Goal: Navigation & Orientation: Understand site structure

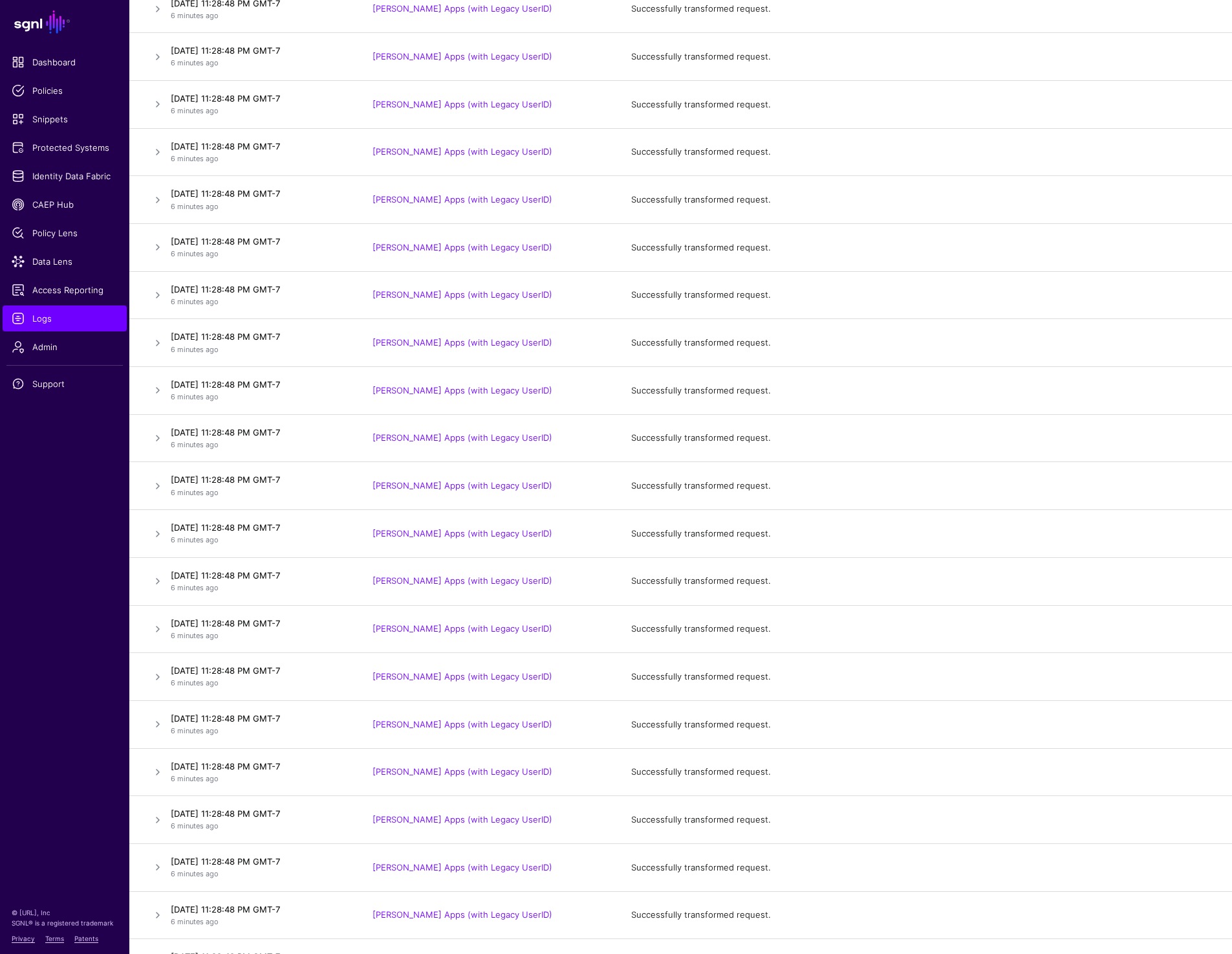
scroll to position [596, 0]
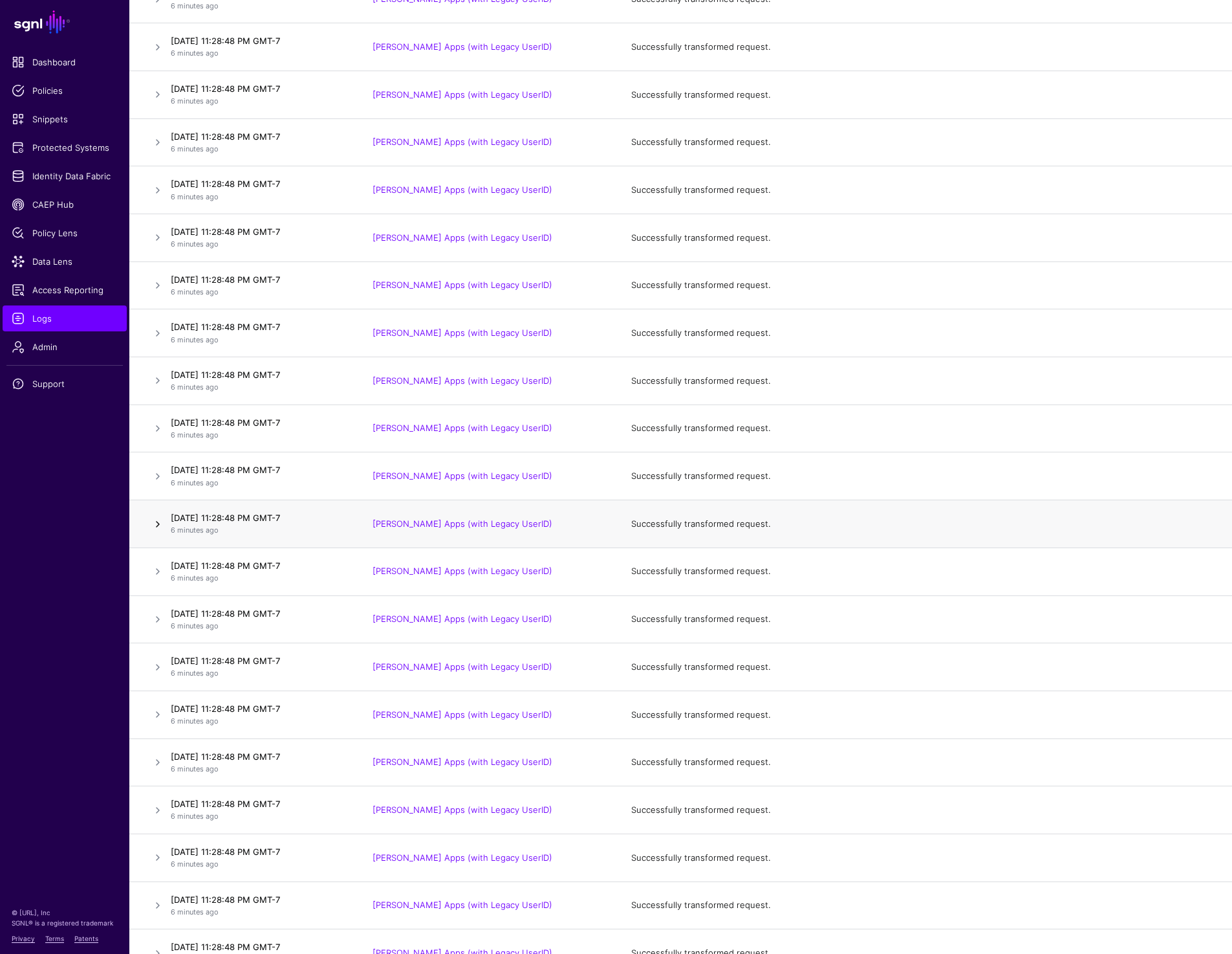
click at [162, 520] on link at bounding box center [158, 524] width 16 height 16
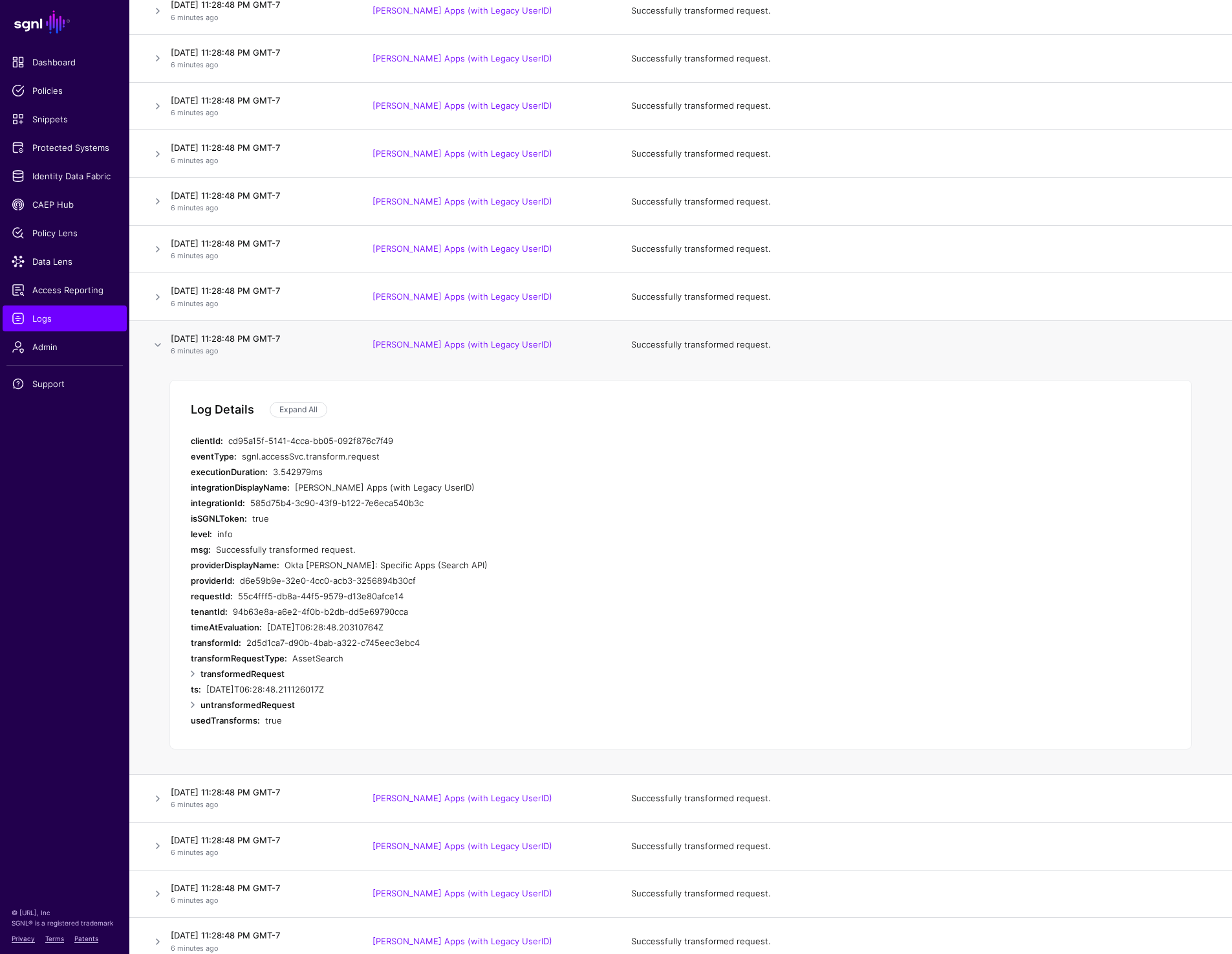
scroll to position [806, 0]
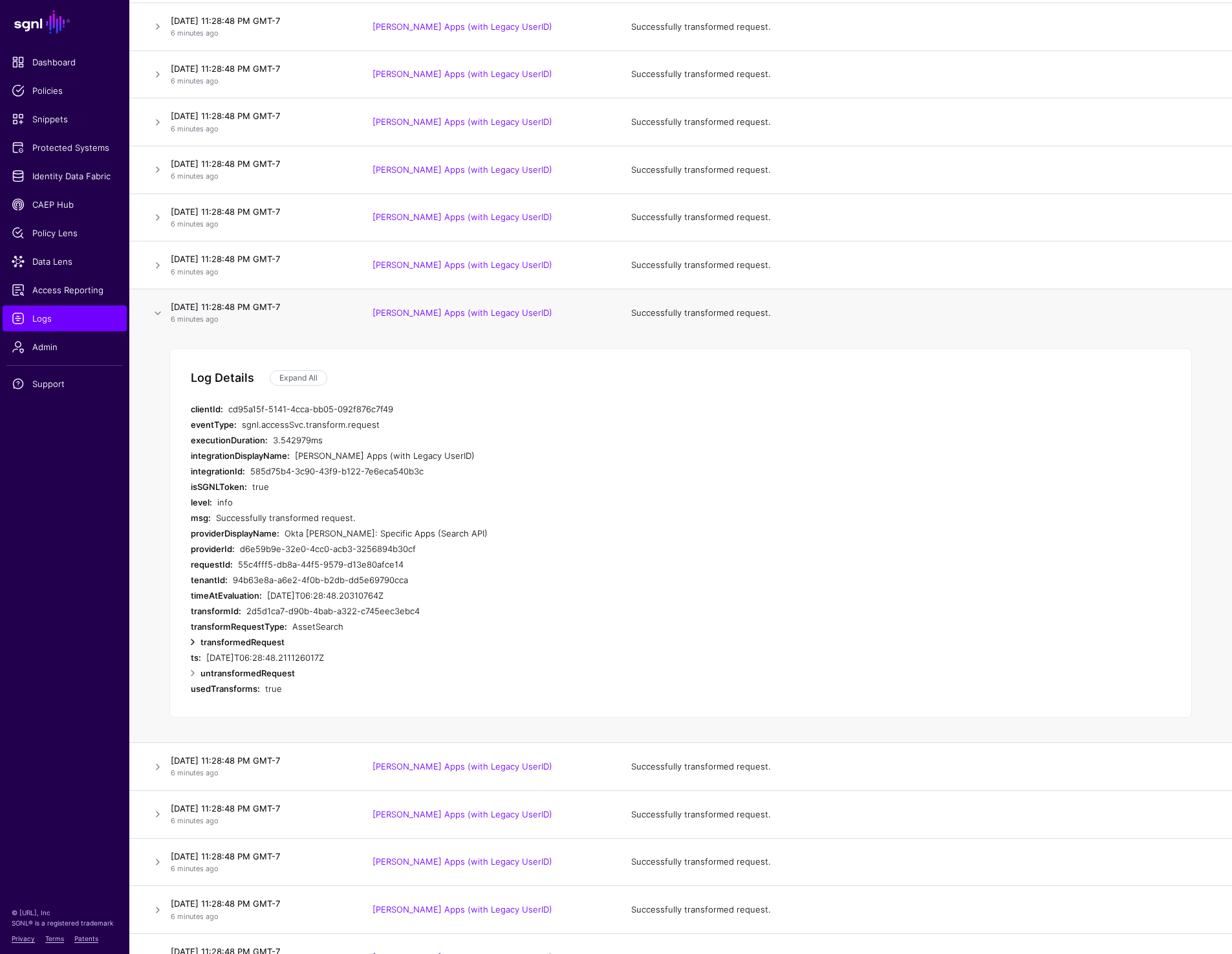
click at [192, 648] on link at bounding box center [193, 642] width 16 height 16
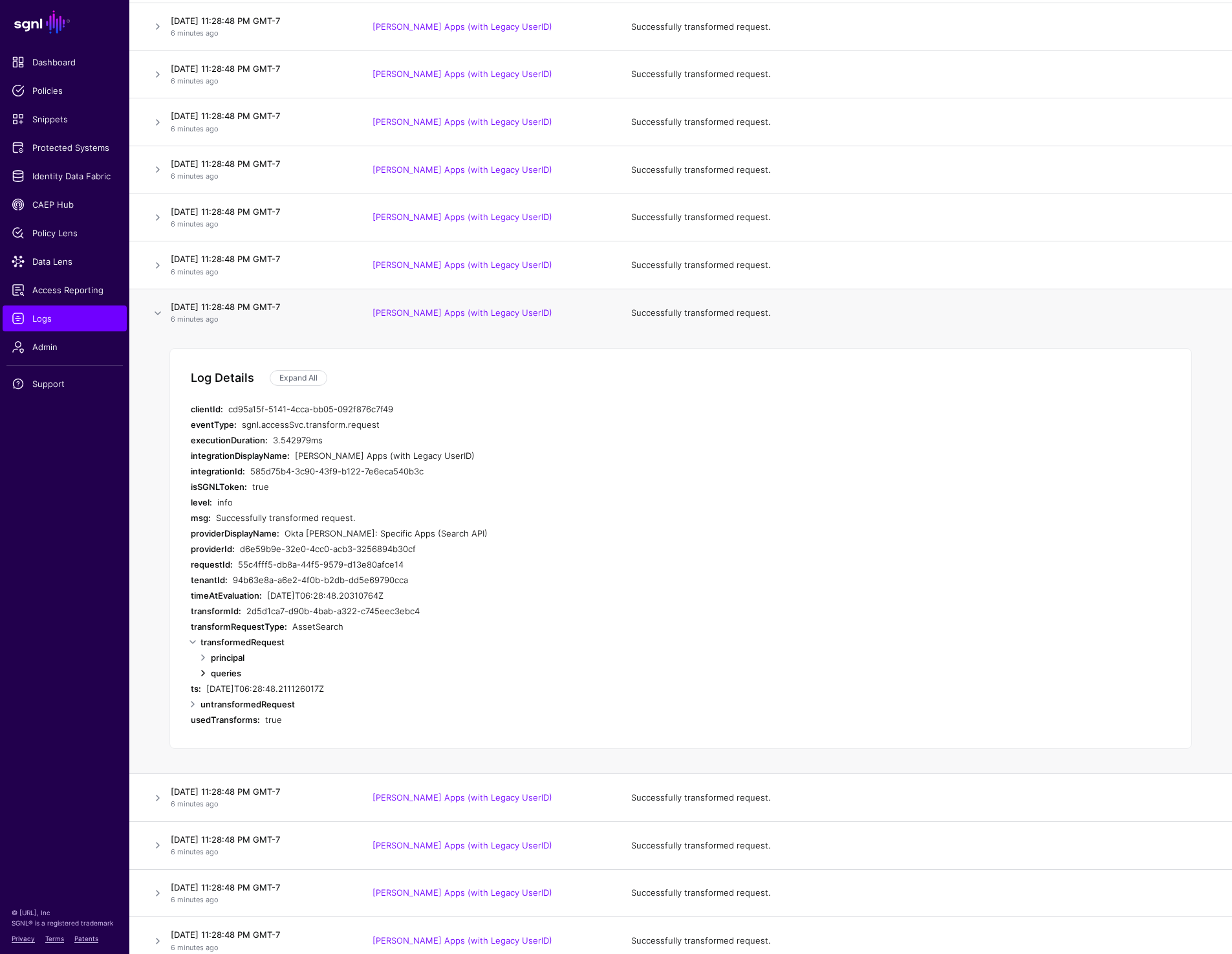
click at [197, 675] on link at bounding box center [203, 673] width 16 height 16
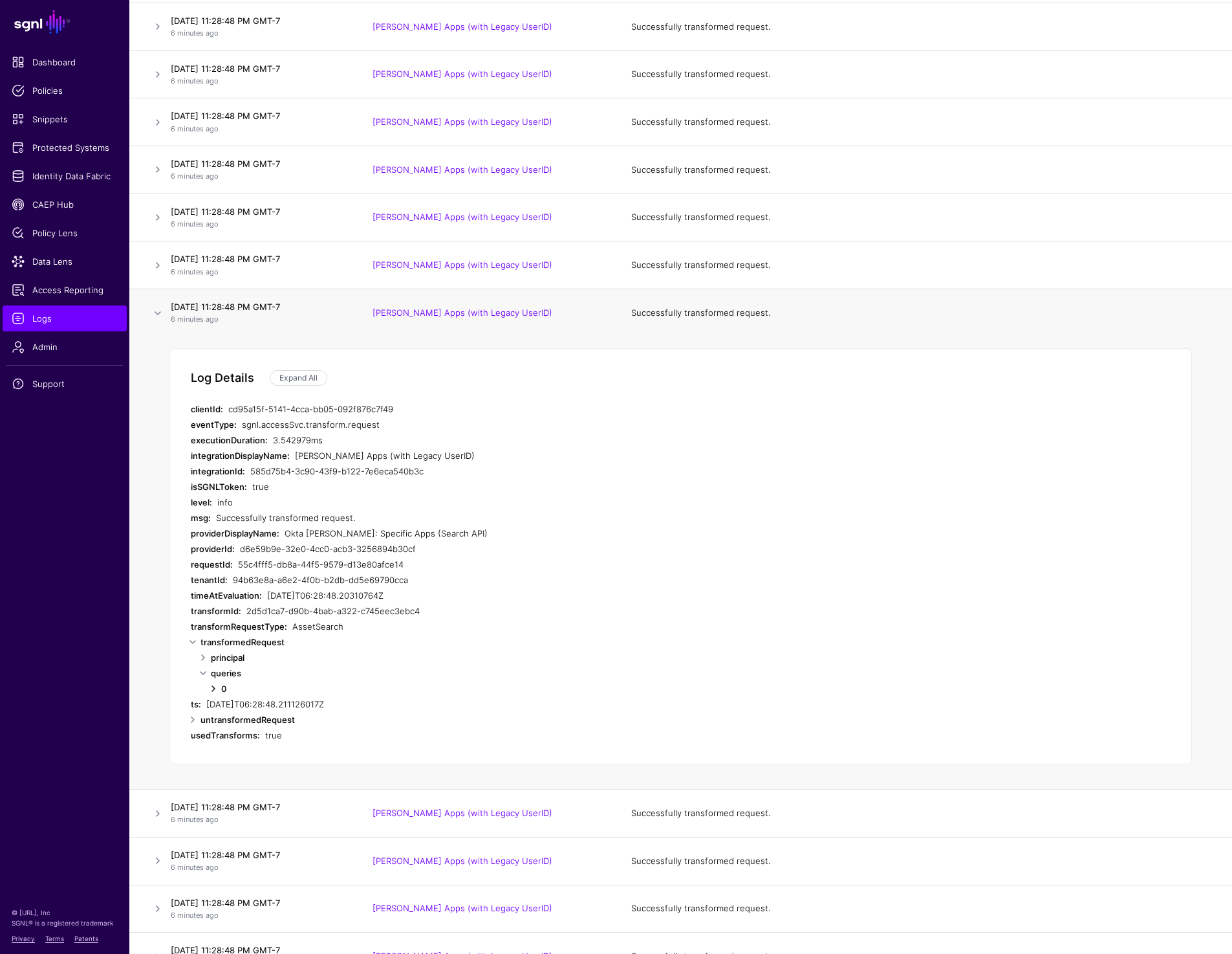
click at [211, 688] on link at bounding box center [213, 688] width 16 height 16
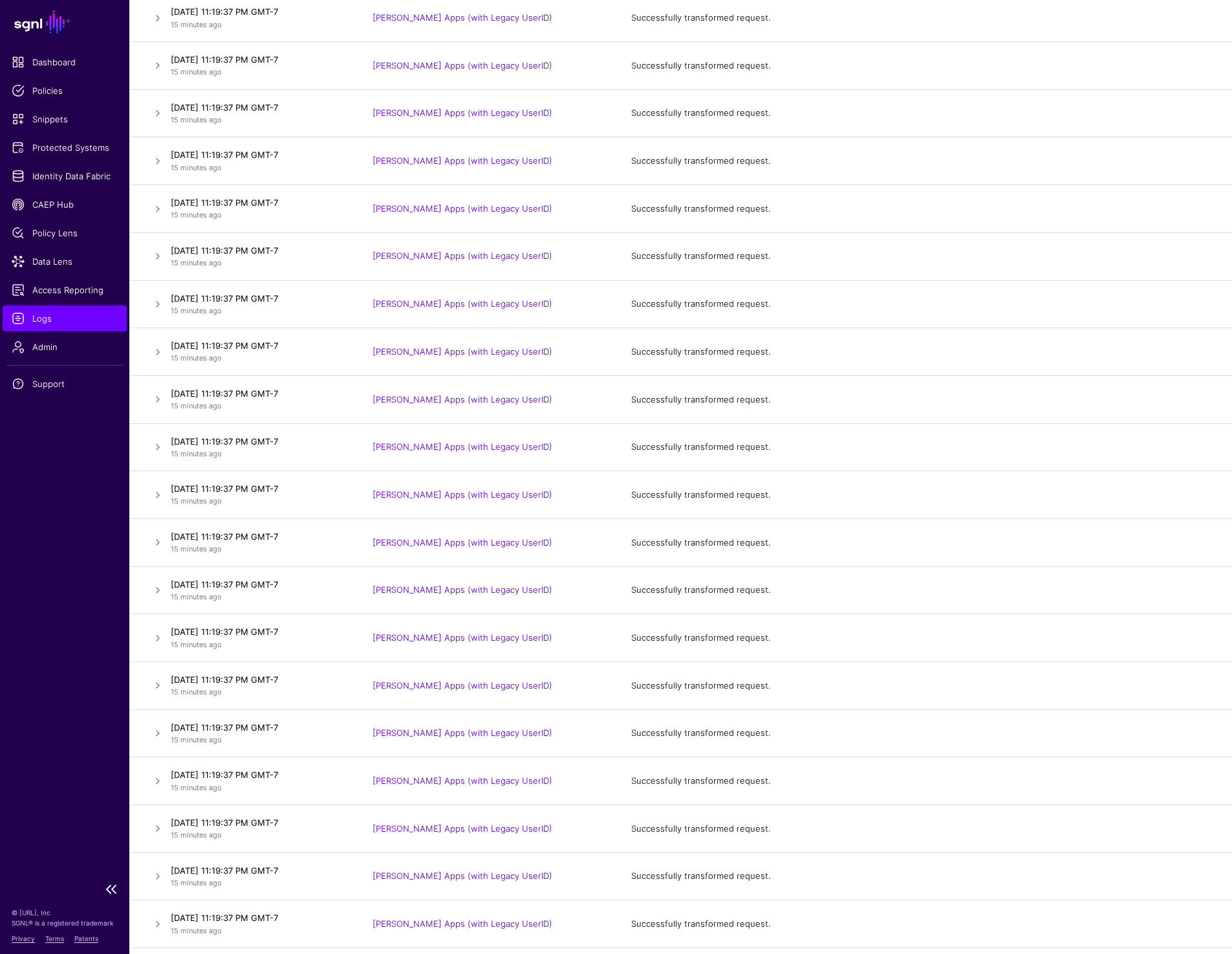
scroll to position [17168, 0]
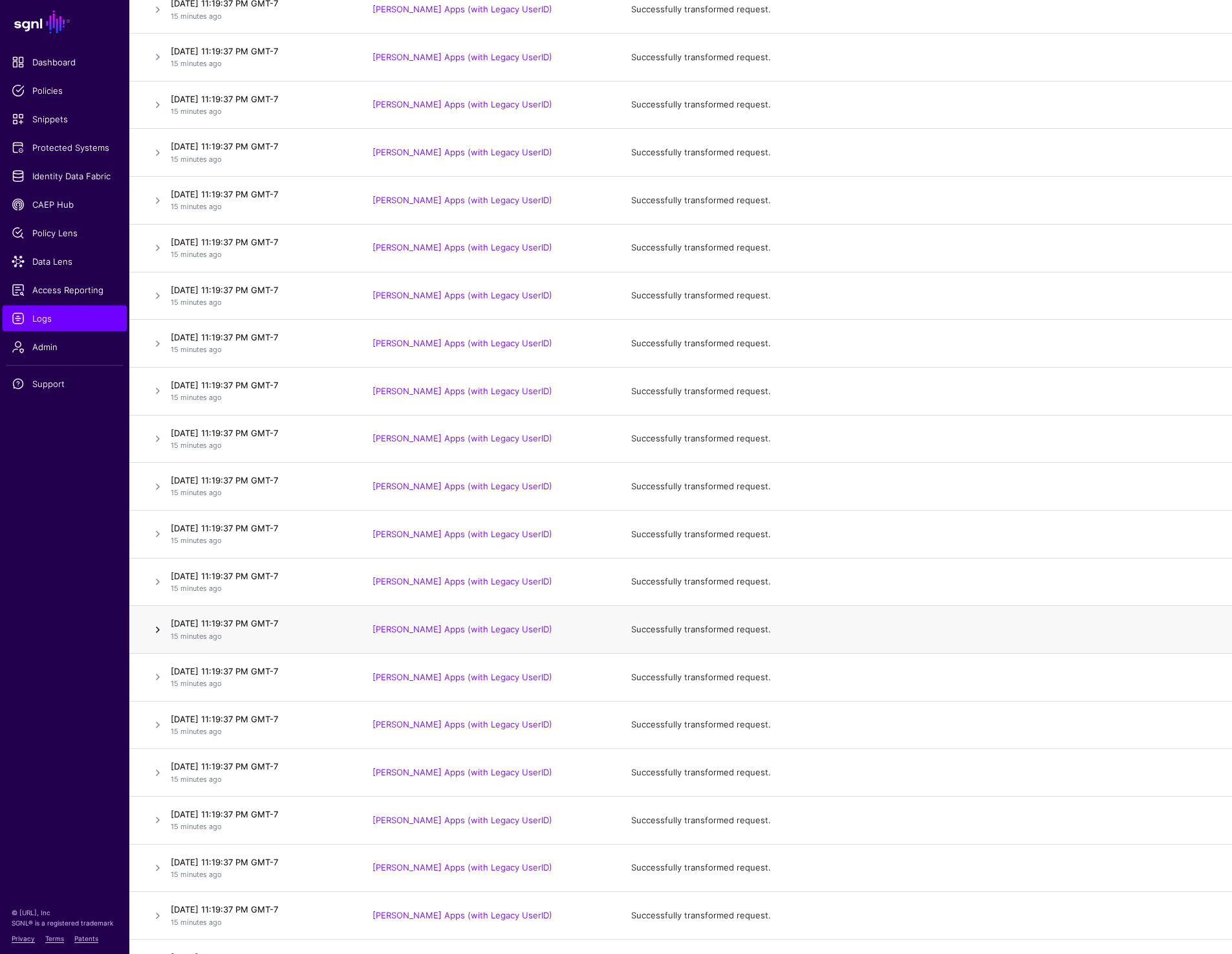
click at [159, 630] on link at bounding box center [158, 630] width 16 height 16
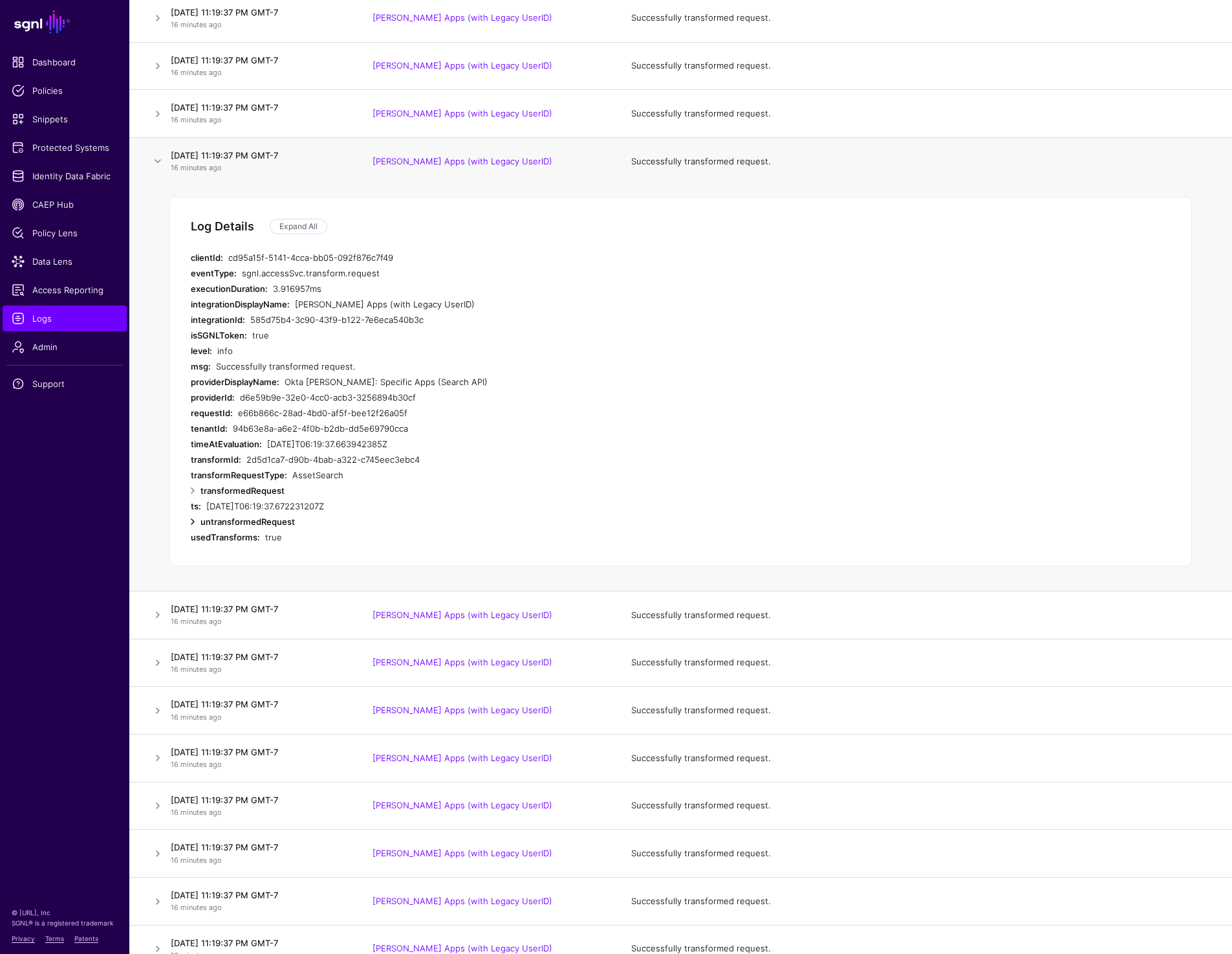
click at [195, 524] on link at bounding box center [193, 522] width 16 height 16
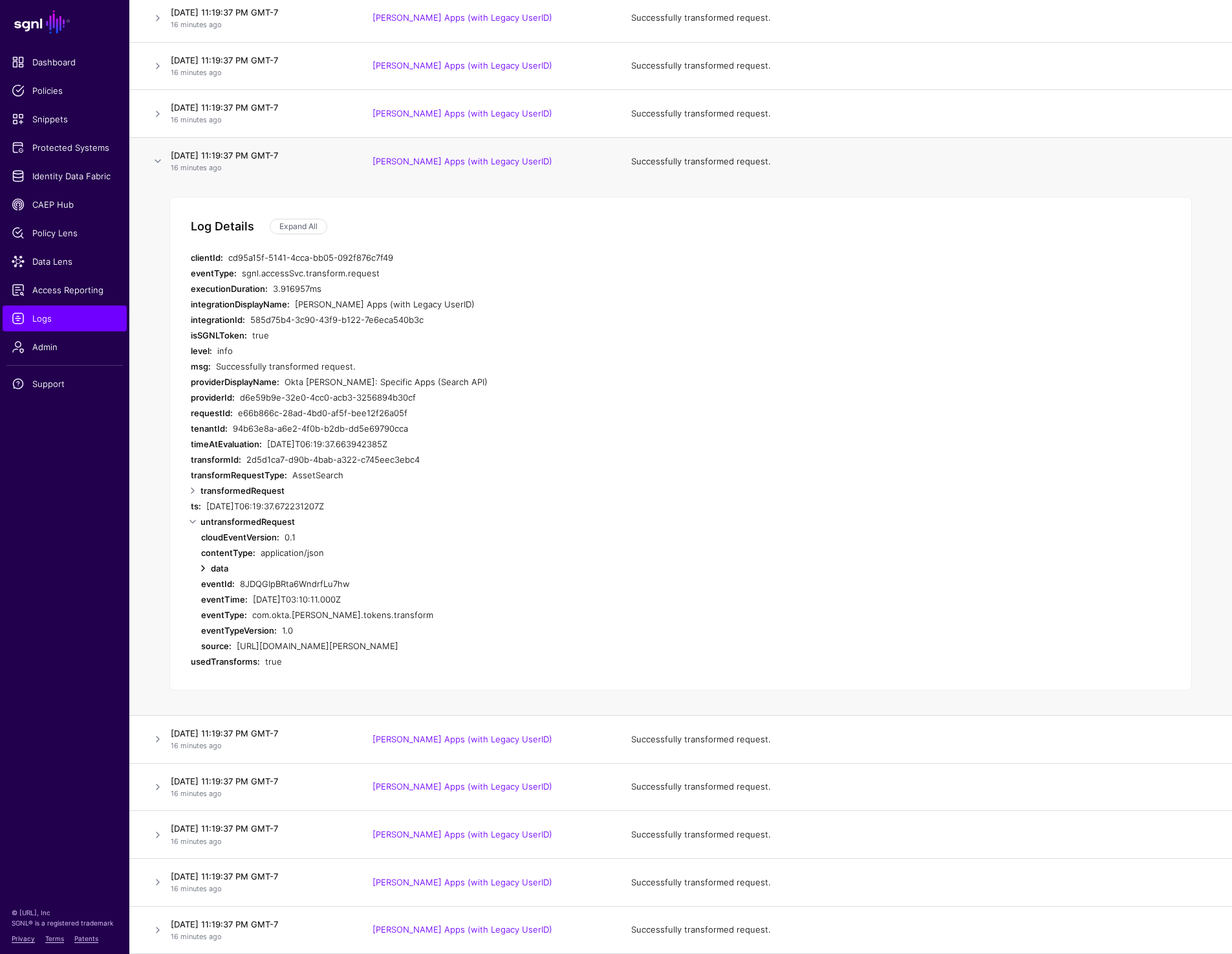
click at [199, 568] on link at bounding box center [203, 569] width 16 height 16
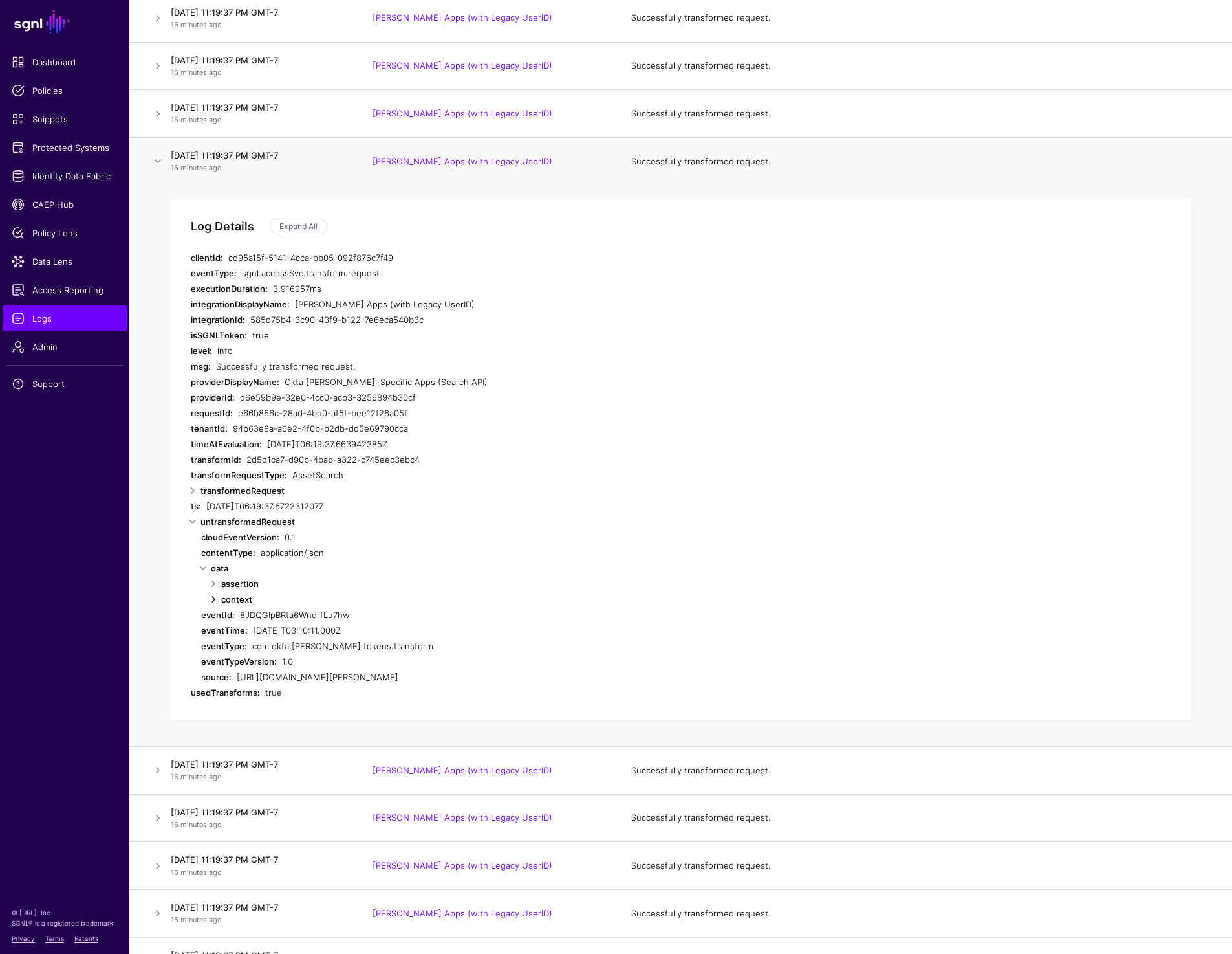
click at [209, 601] on link at bounding box center [213, 600] width 16 height 16
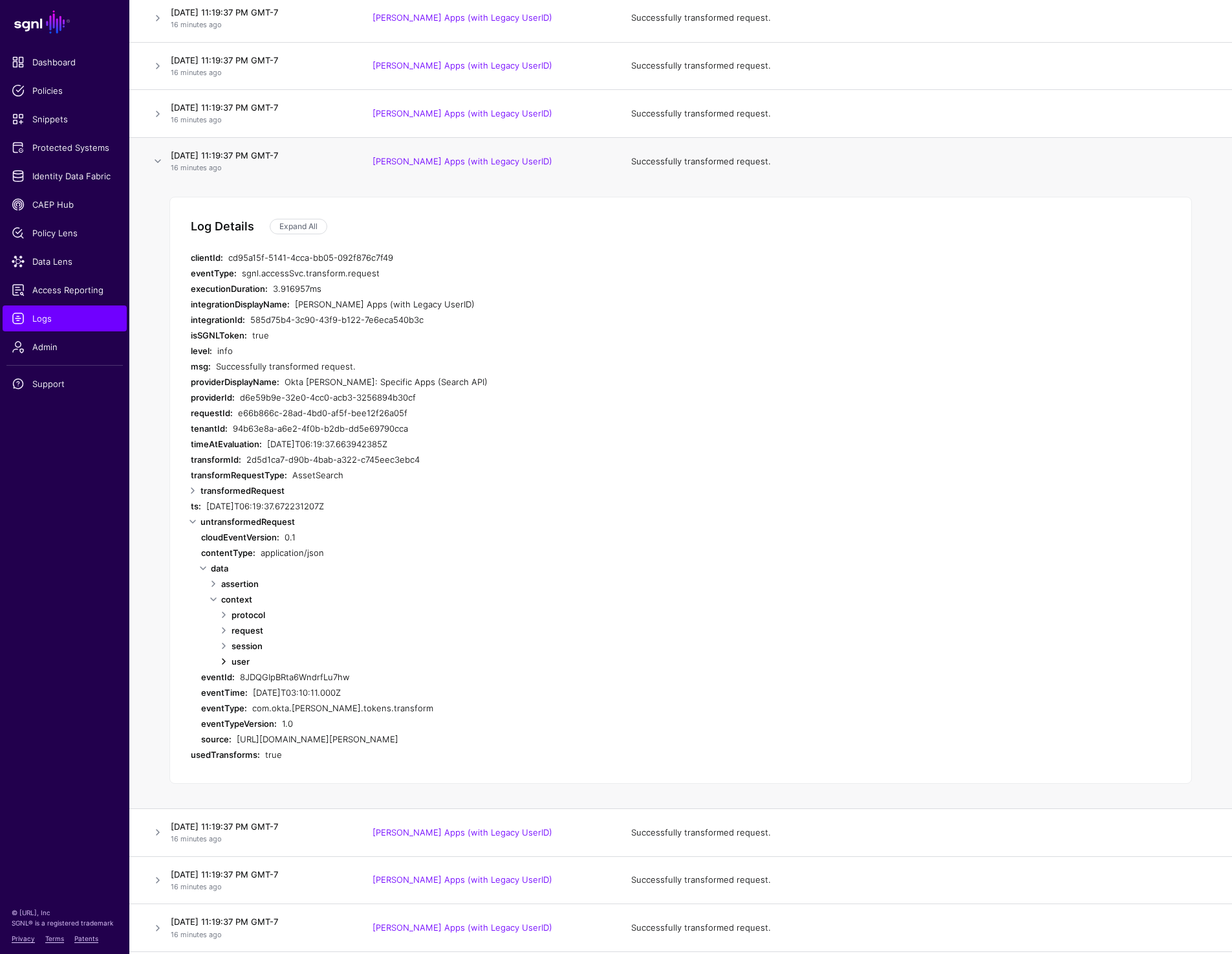
click at [227, 662] on link at bounding box center [224, 661] width 16 height 16
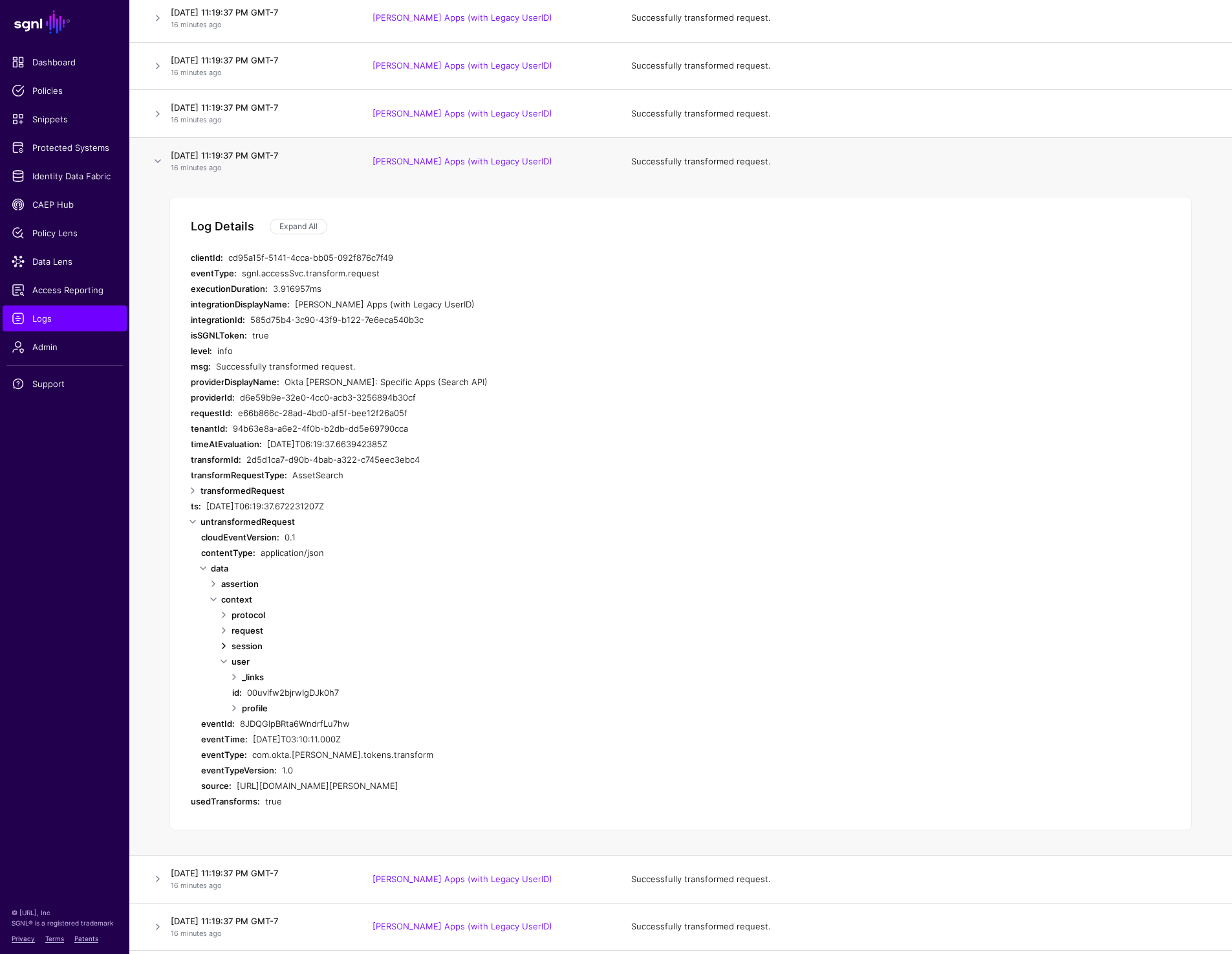
click at [226, 645] on link at bounding box center [224, 646] width 16 height 16
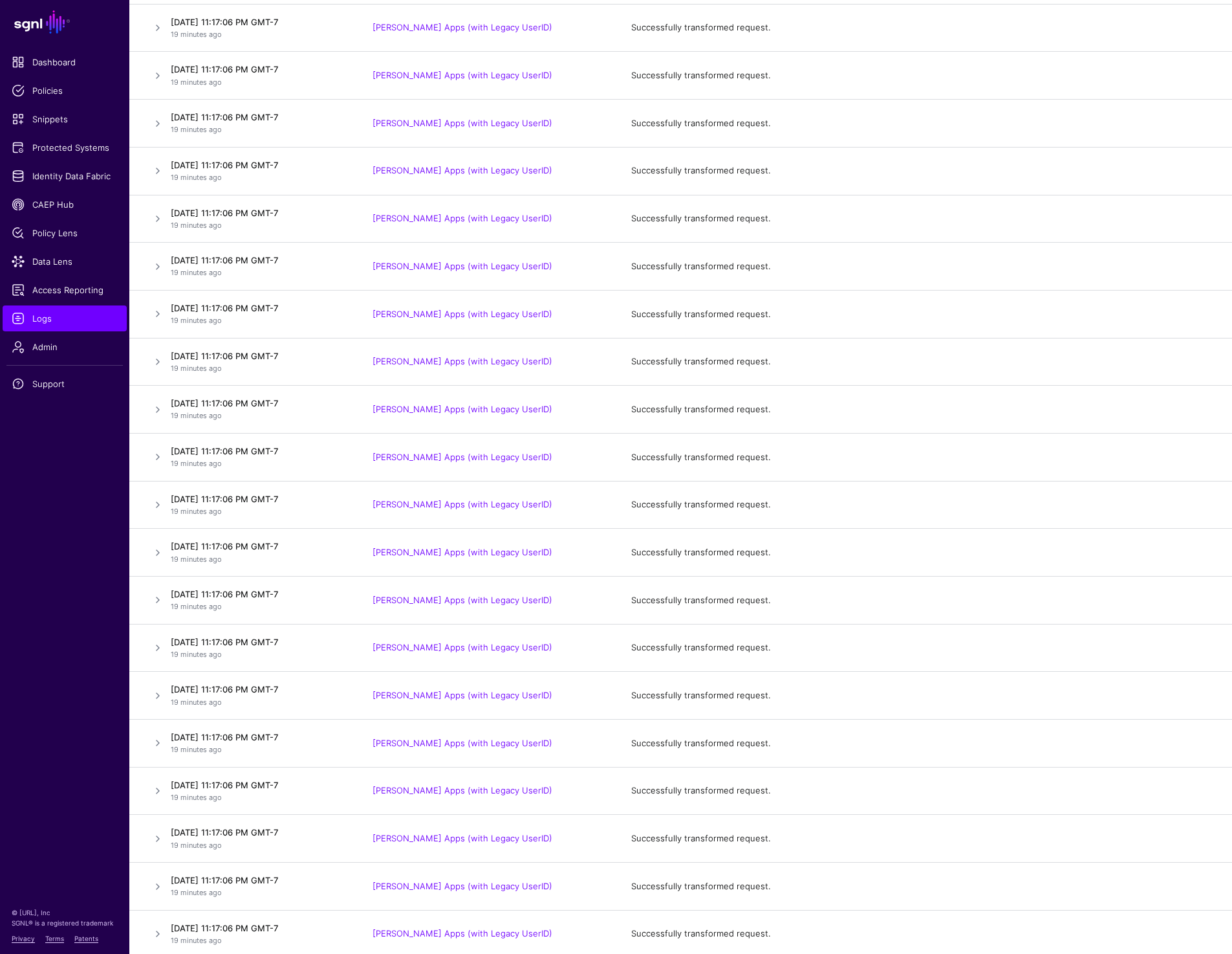
scroll to position [22156, 0]
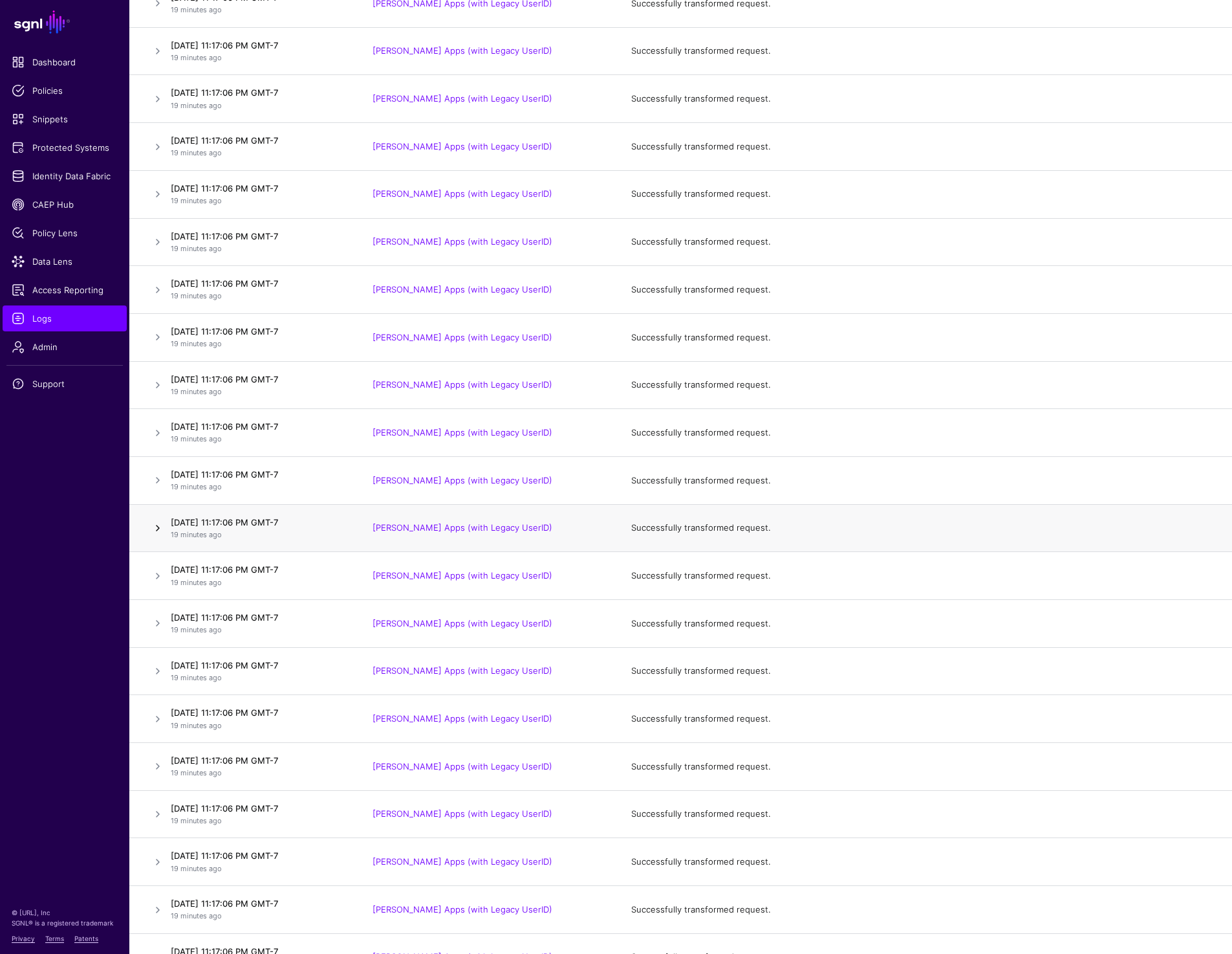
click at [156, 531] on link at bounding box center [158, 528] width 16 height 16
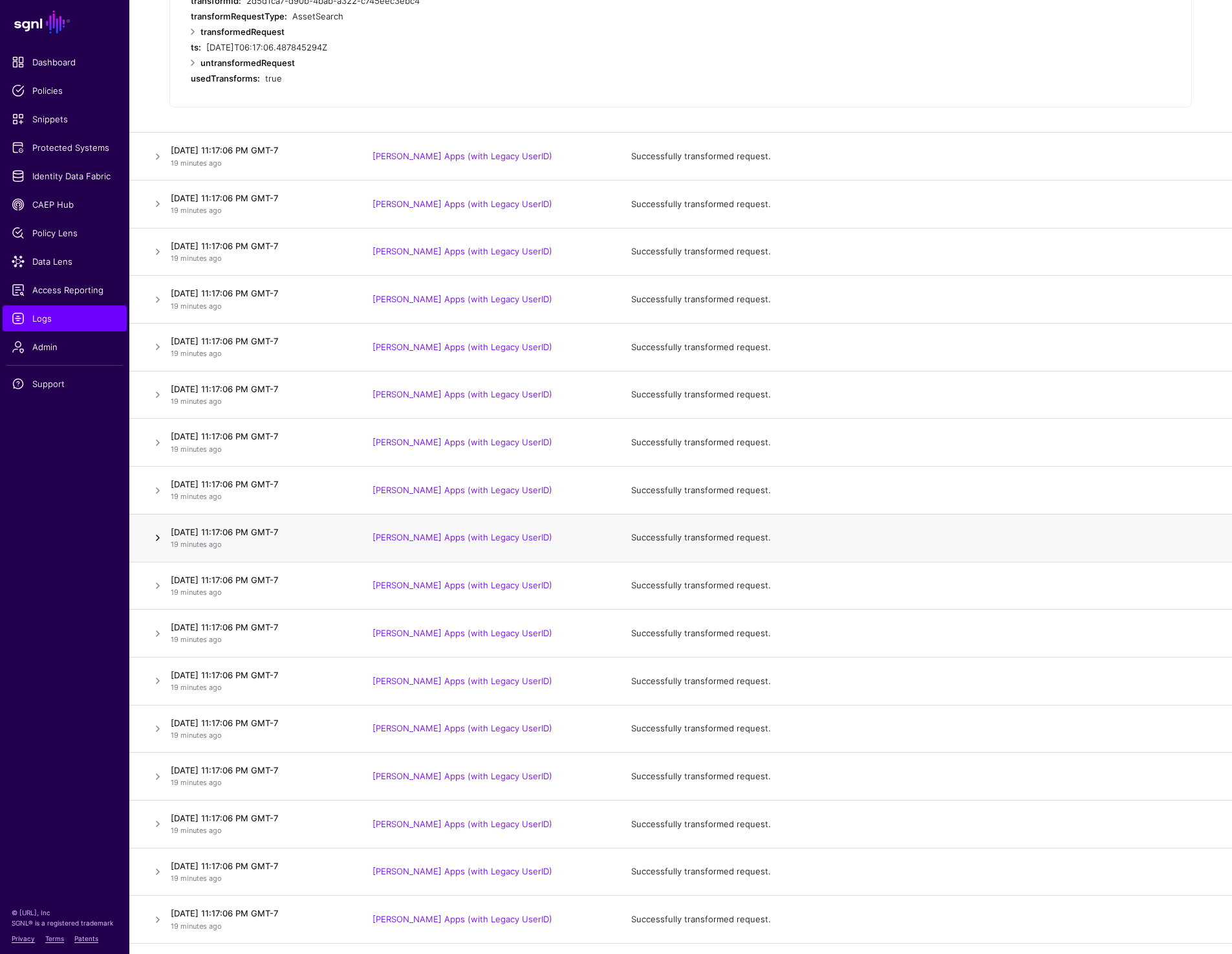
click at [156, 538] on link at bounding box center [158, 538] width 16 height 16
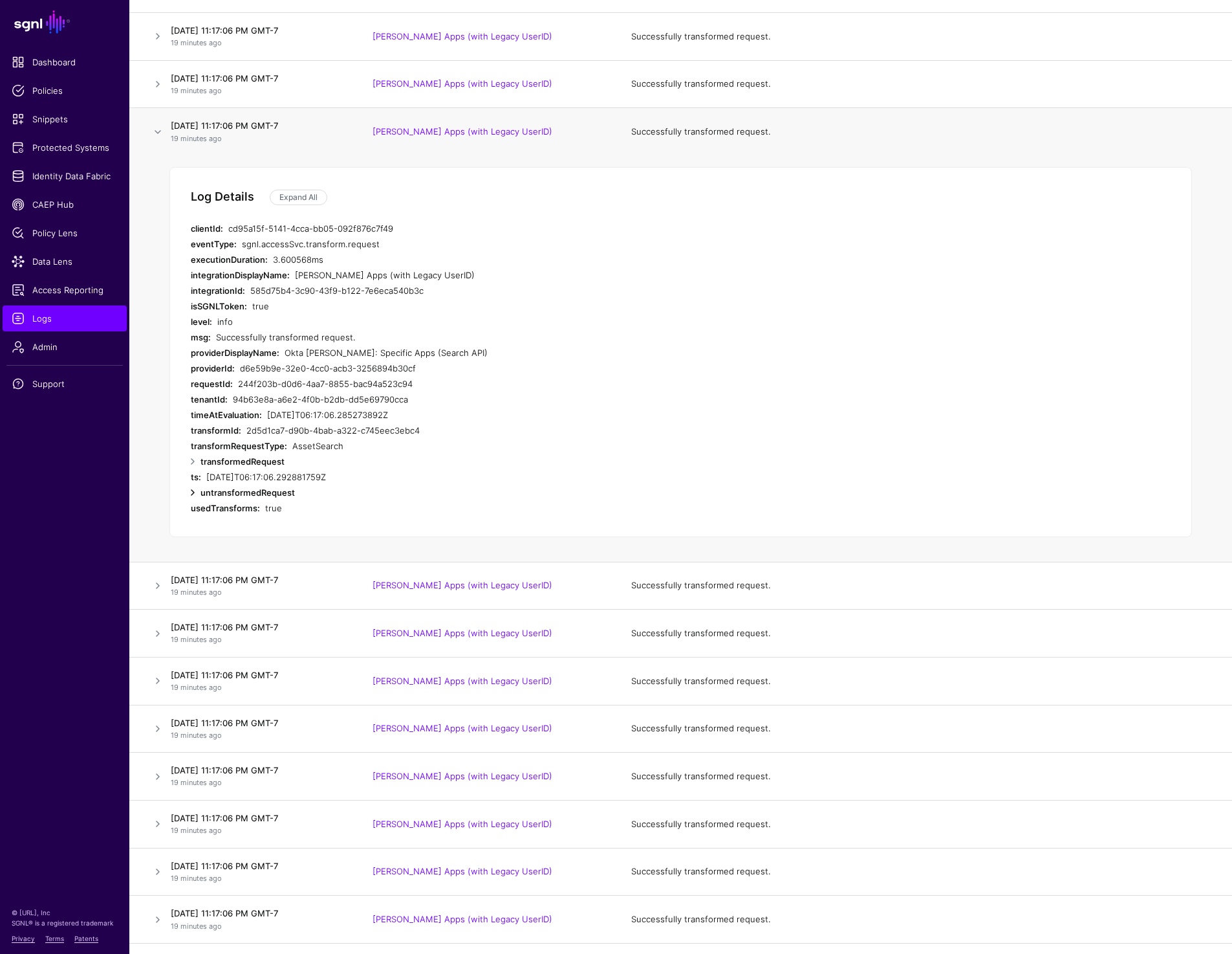
click at [193, 492] on link at bounding box center [193, 492] width 16 height 16
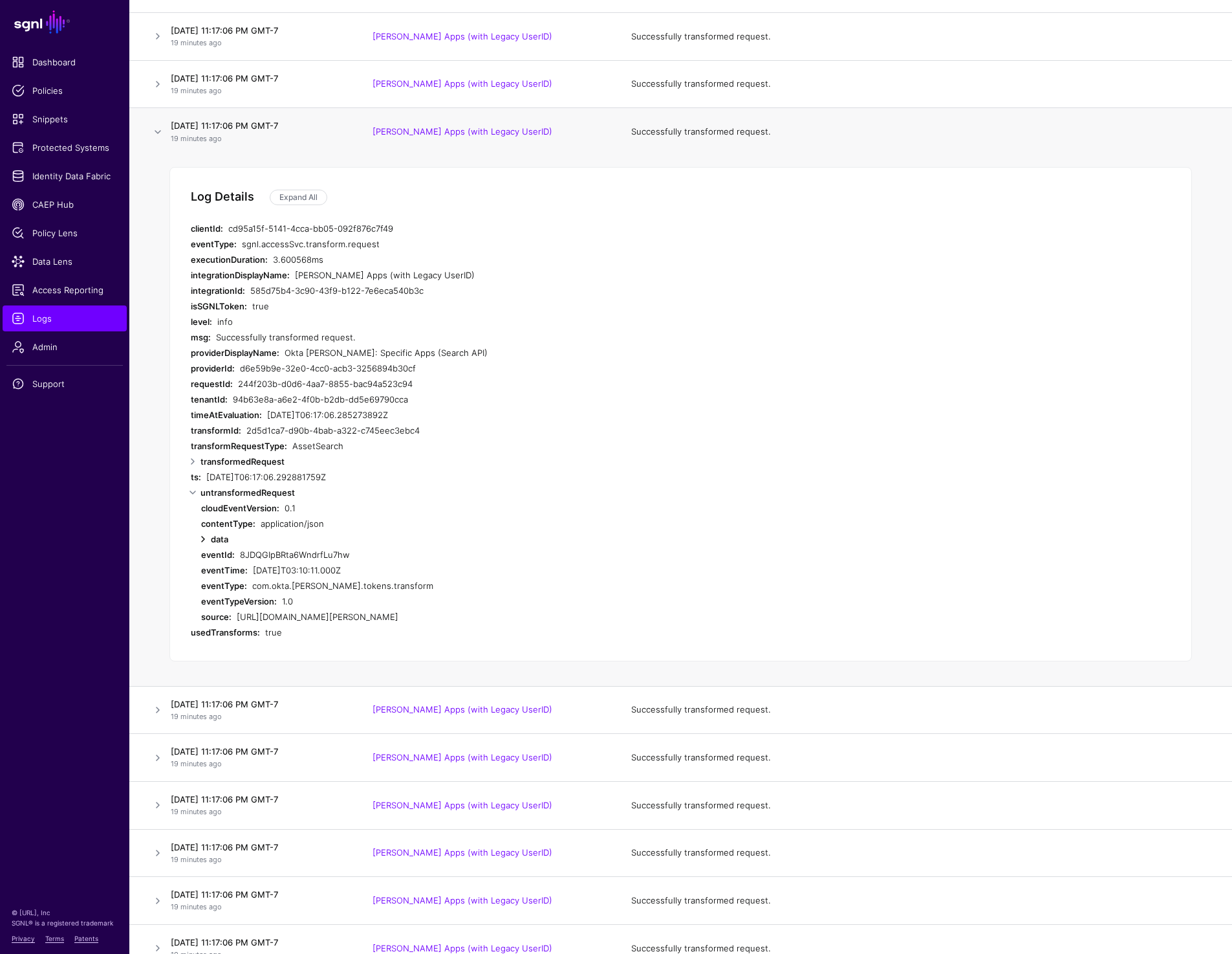
click at [203, 543] on link at bounding box center [203, 539] width 16 height 16
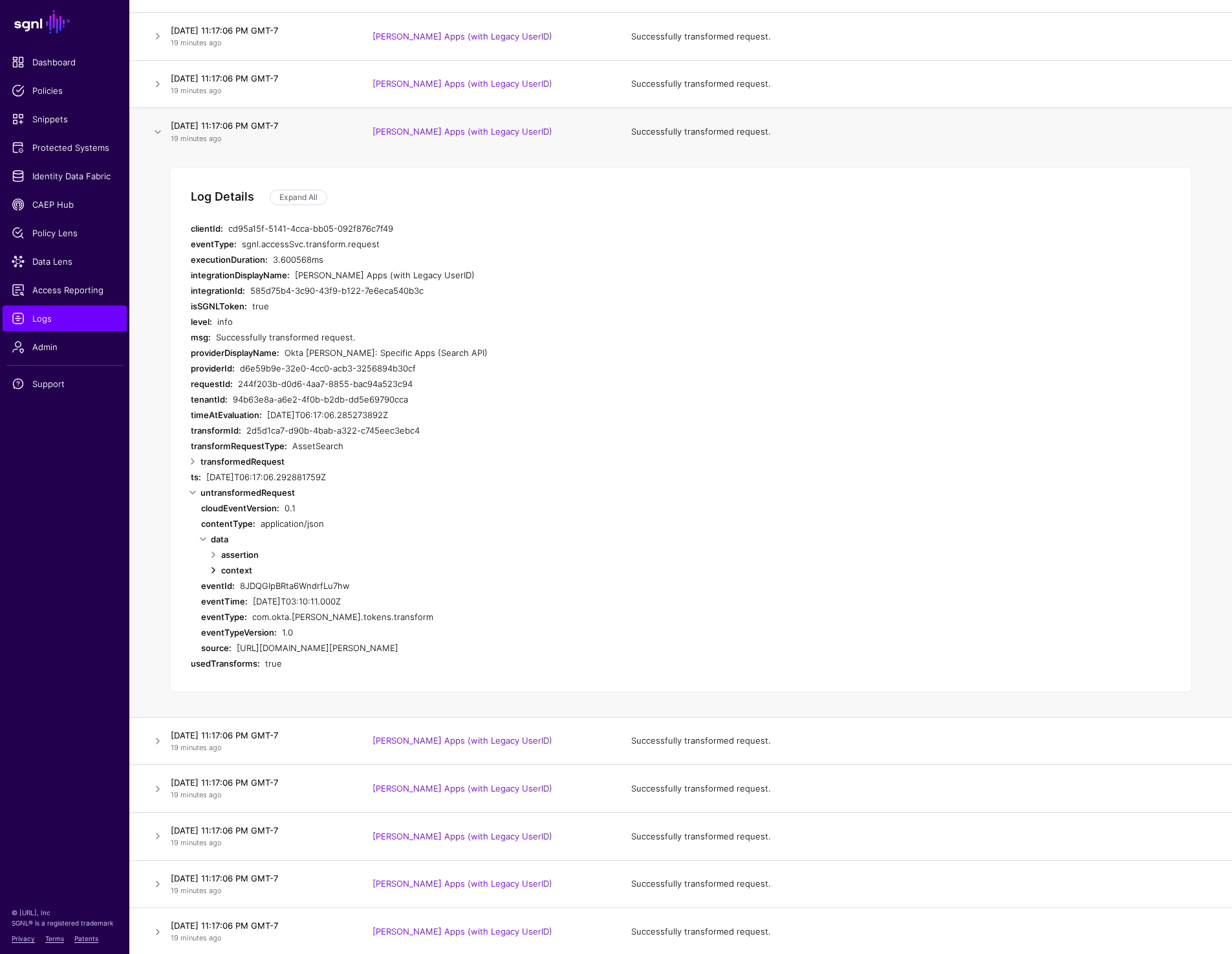
click at [211, 573] on link at bounding box center [213, 570] width 16 height 16
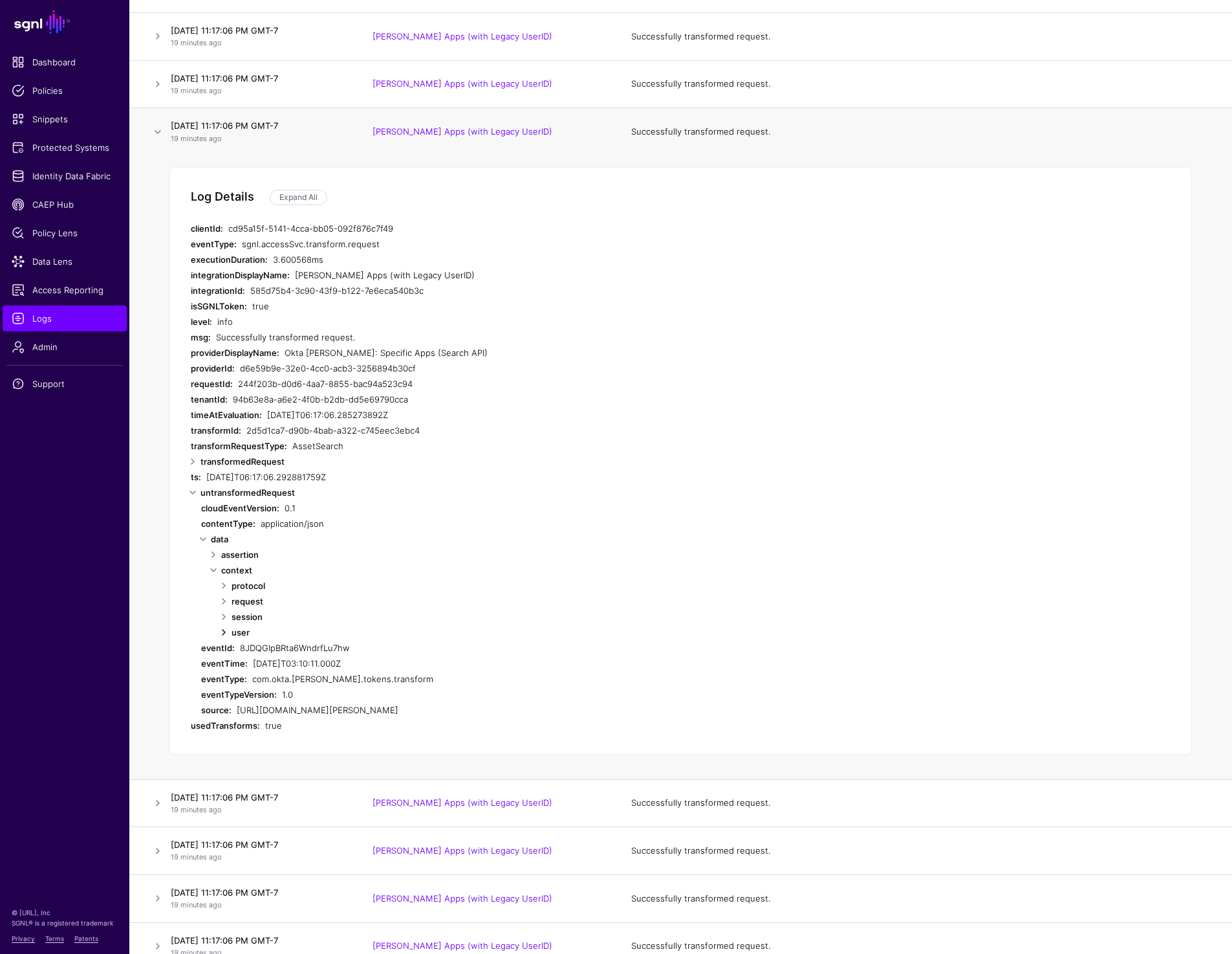
click at [225, 636] on link at bounding box center [224, 632] width 16 height 16
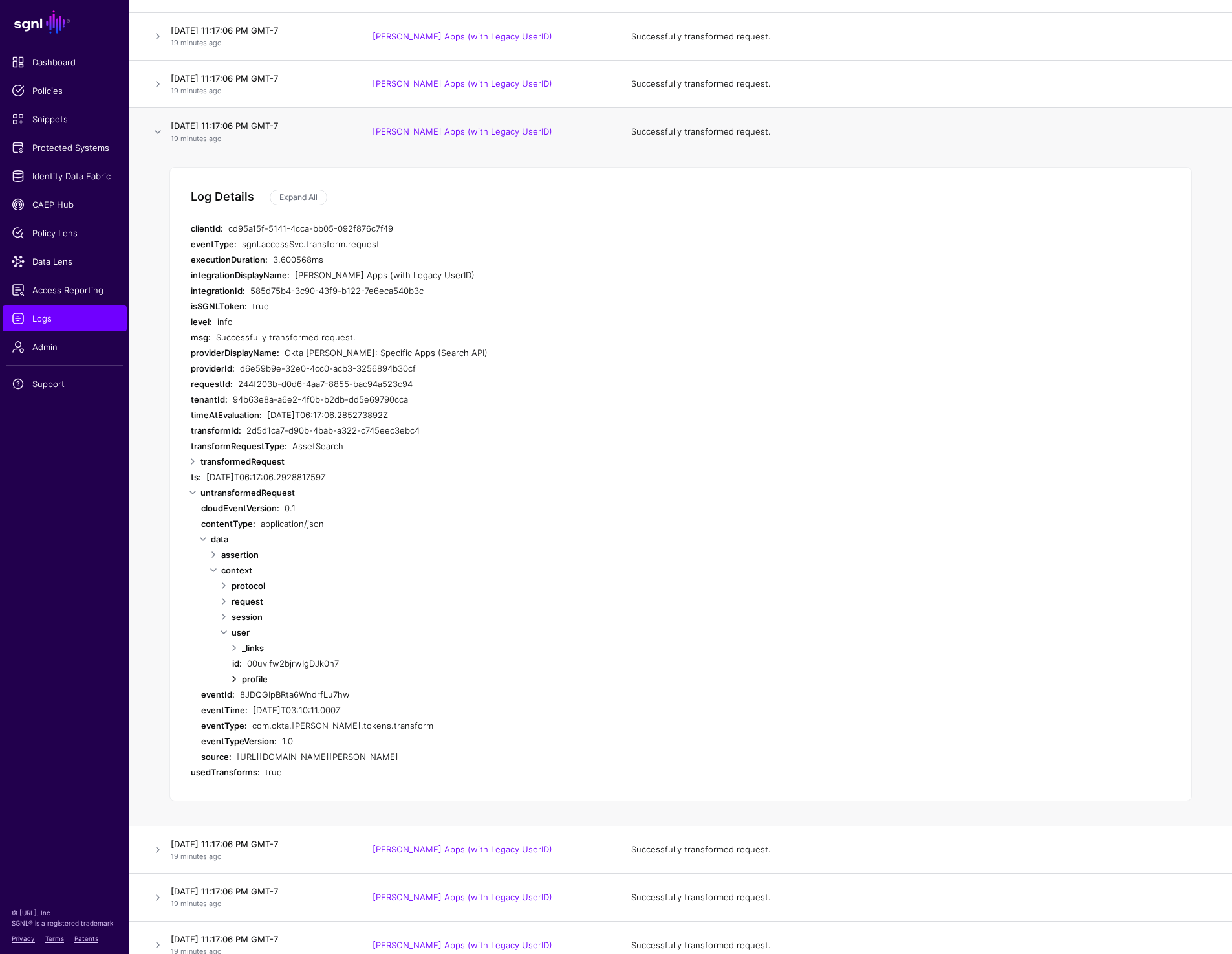
click at [232, 679] on link at bounding box center [235, 679] width 16 height 16
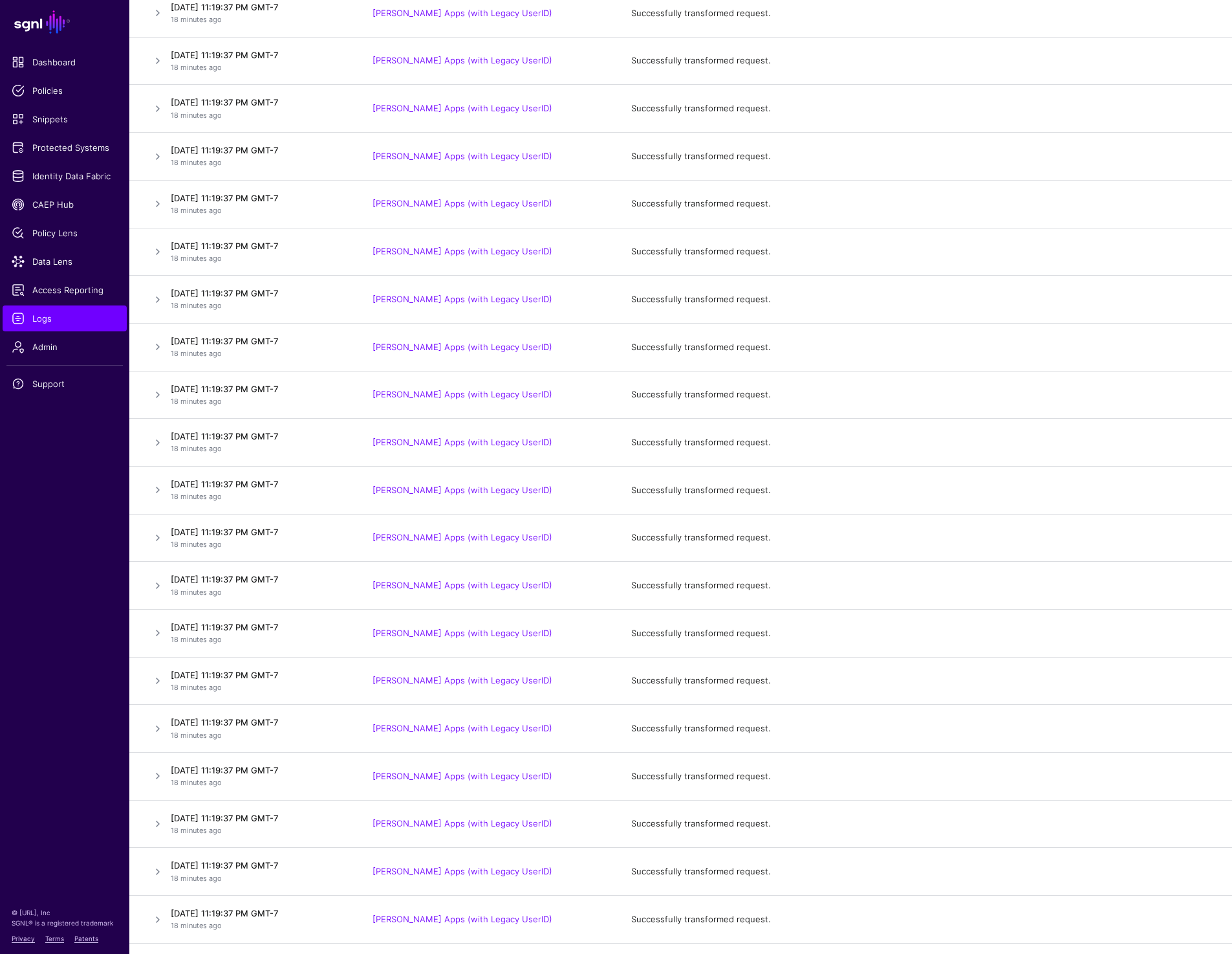
scroll to position [0, 0]
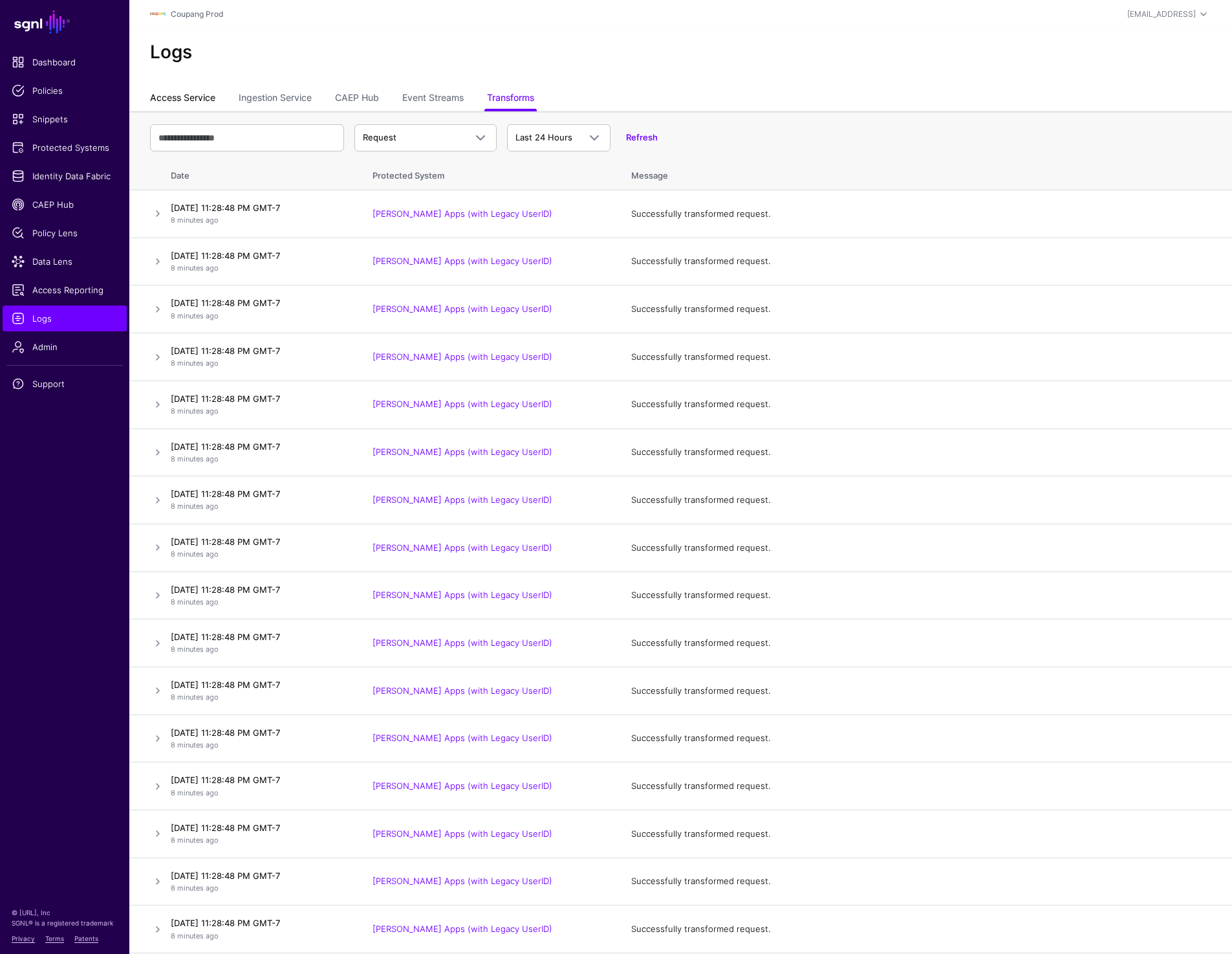
click at [182, 98] on link "Access Service" at bounding box center [182, 98] width 65 height 25
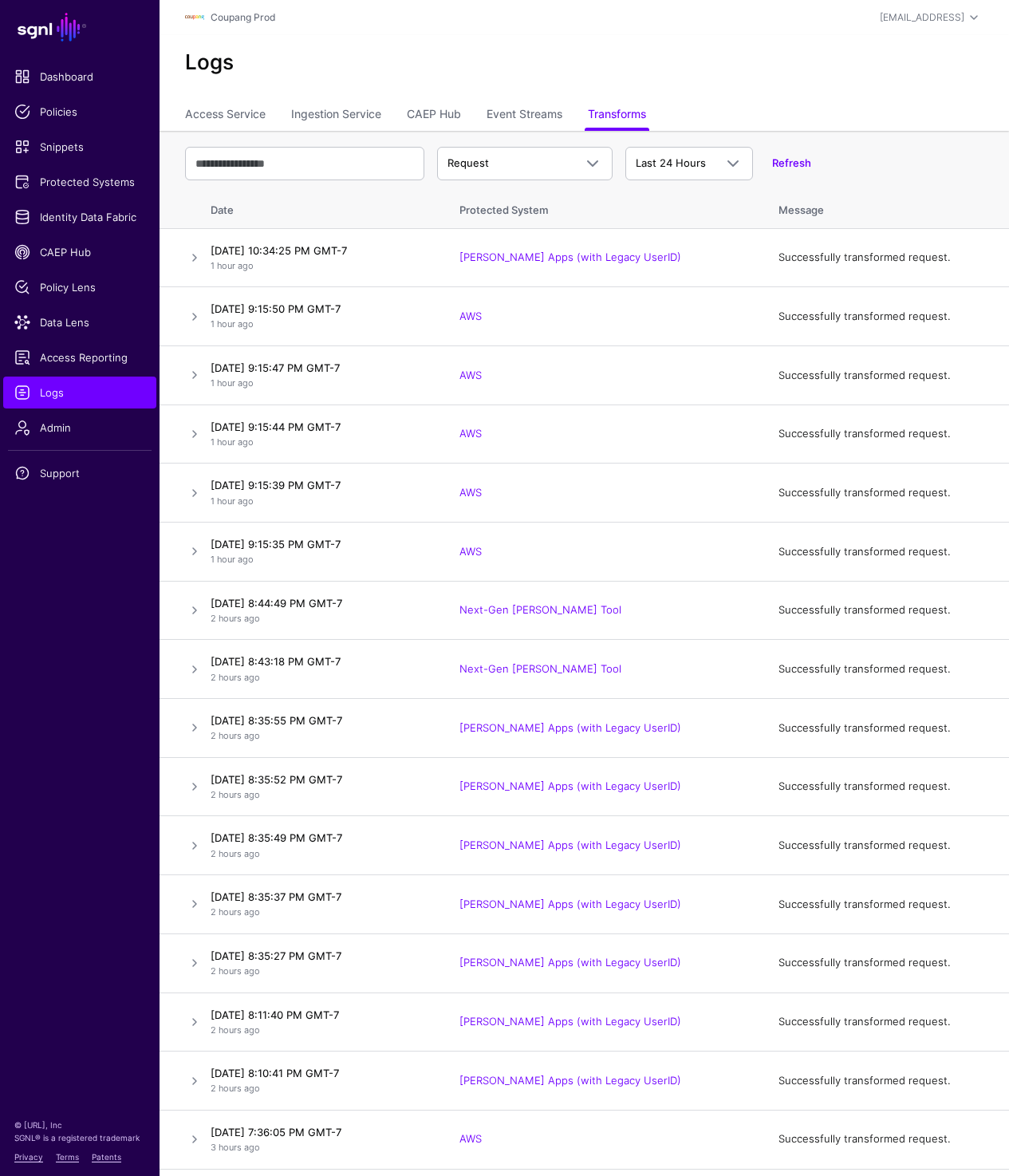
click at [734, 65] on h2 "Logs" at bounding box center [584, 62] width 799 height 24
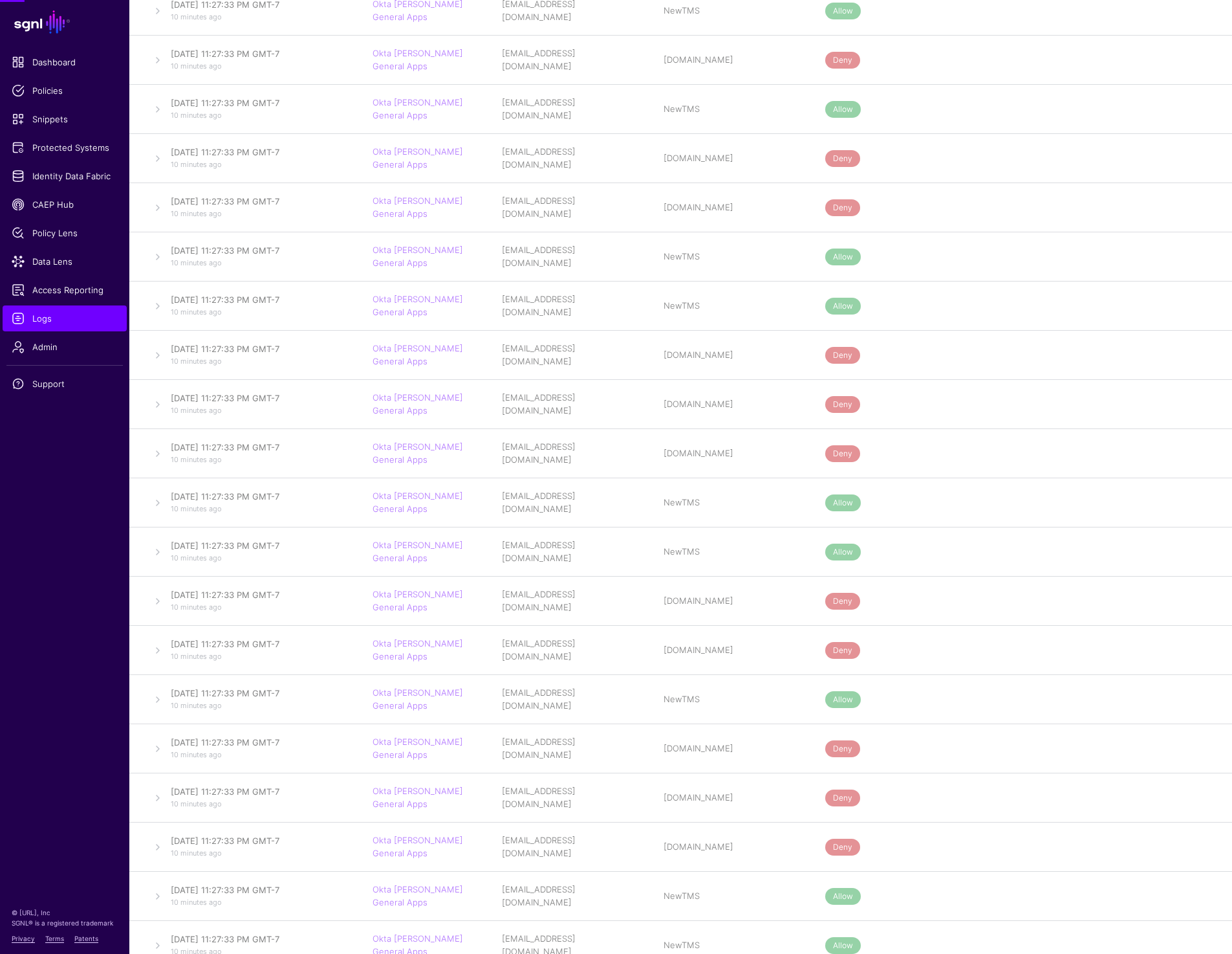
scroll to position [97548, 0]
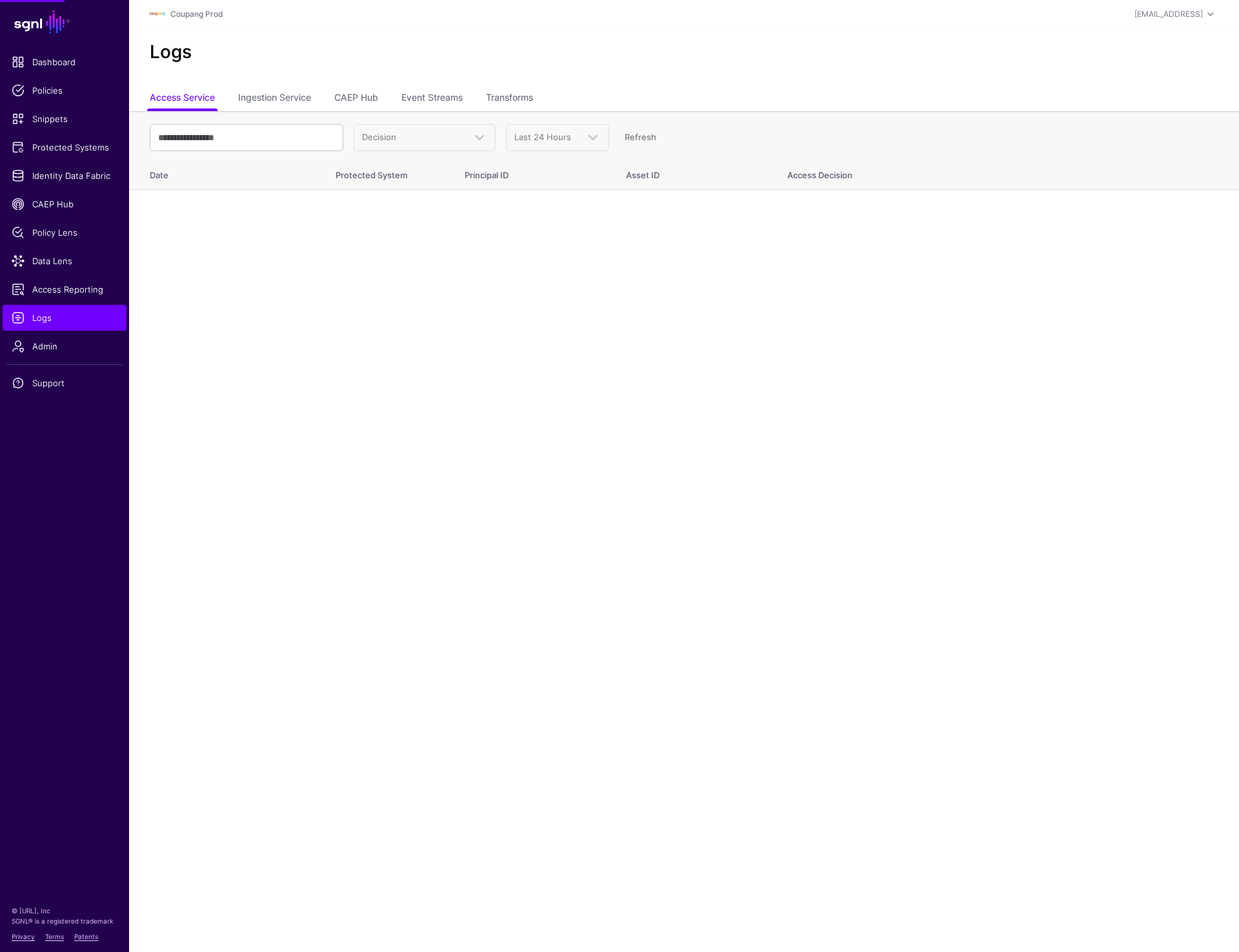
click at [509, 97] on link "Transforms" at bounding box center [510, 98] width 47 height 25
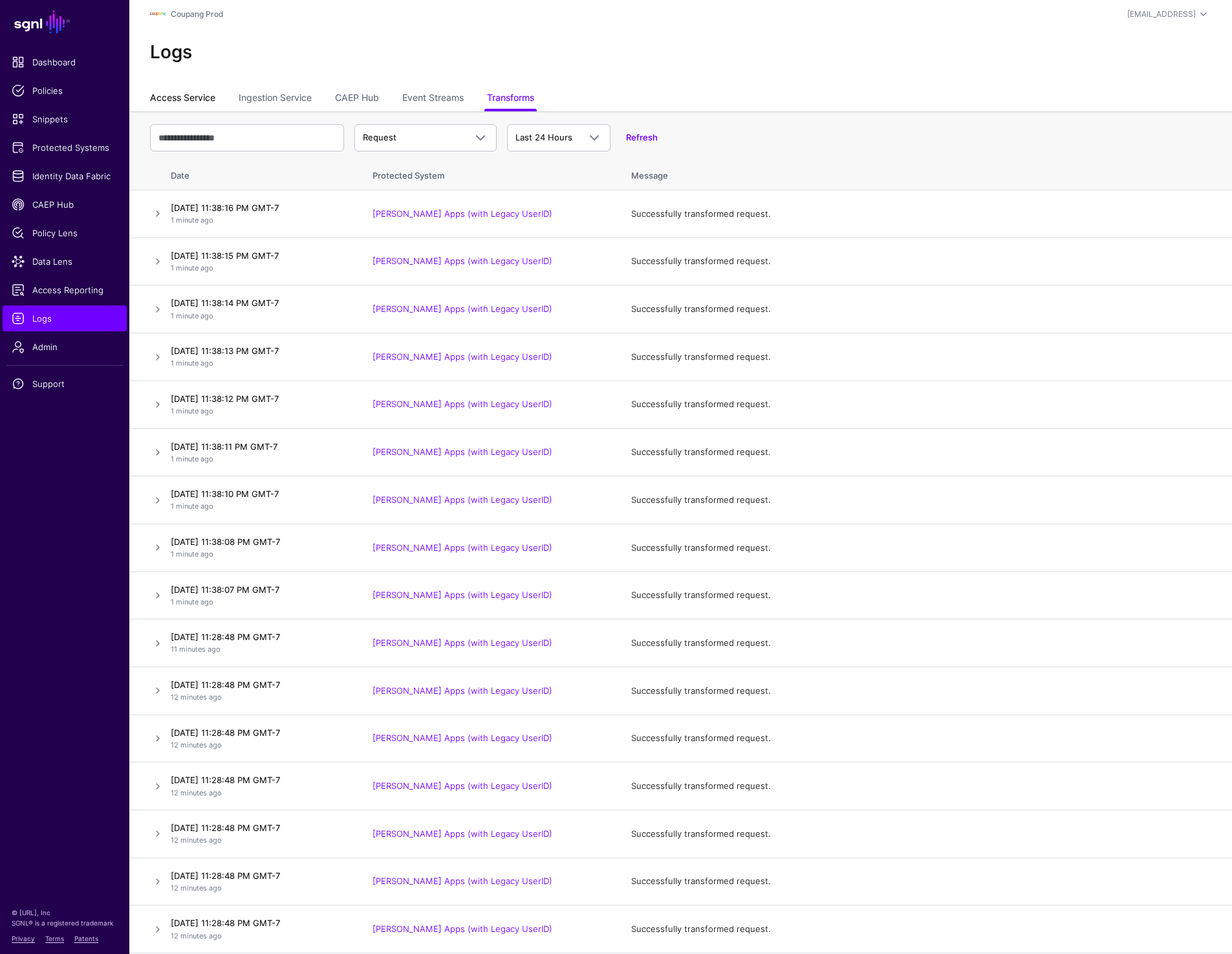
click at [174, 98] on link "Access Service" at bounding box center [182, 98] width 65 height 25
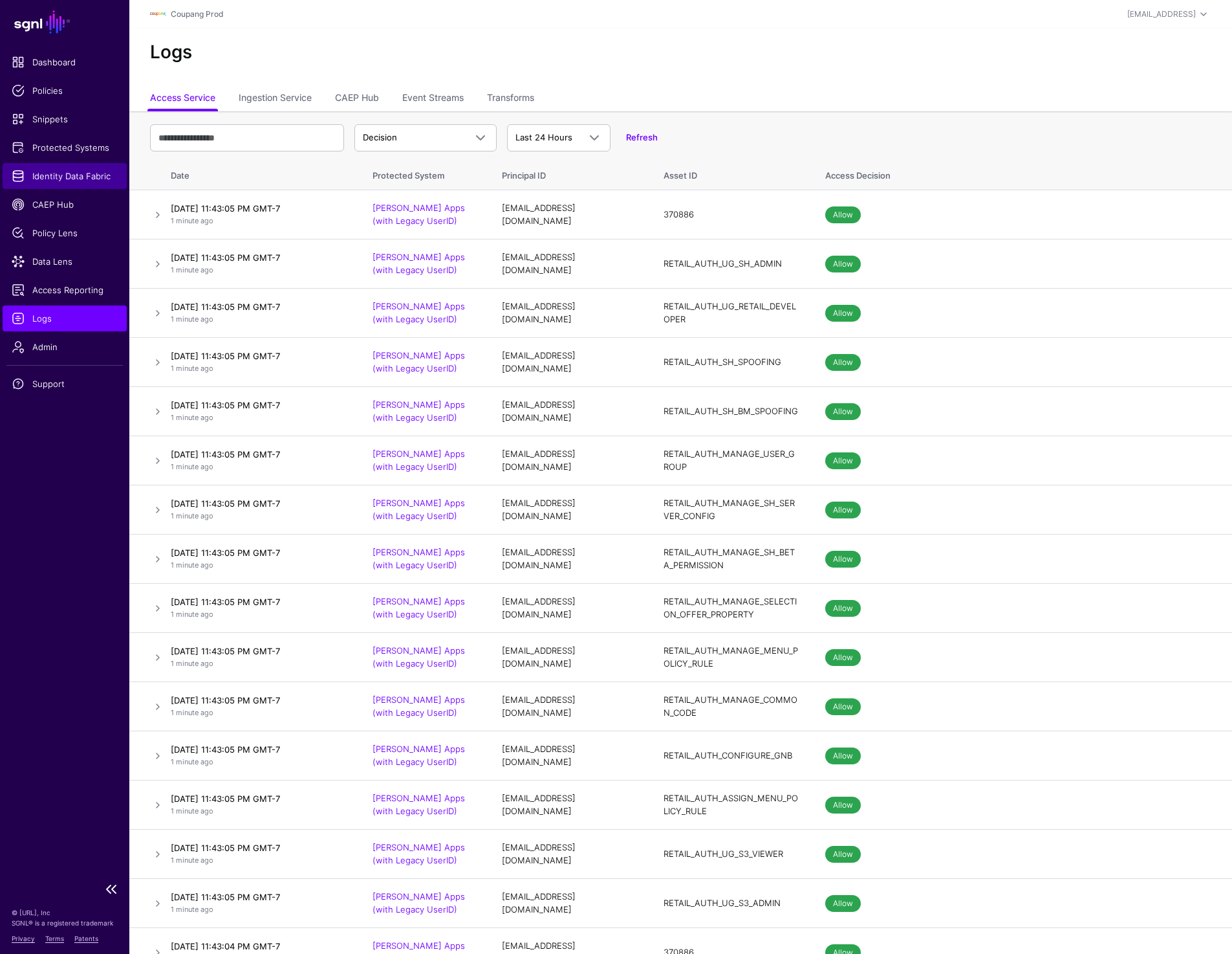
click at [65, 182] on span "Identity Data Fabric" at bounding box center [65, 176] width 106 height 13
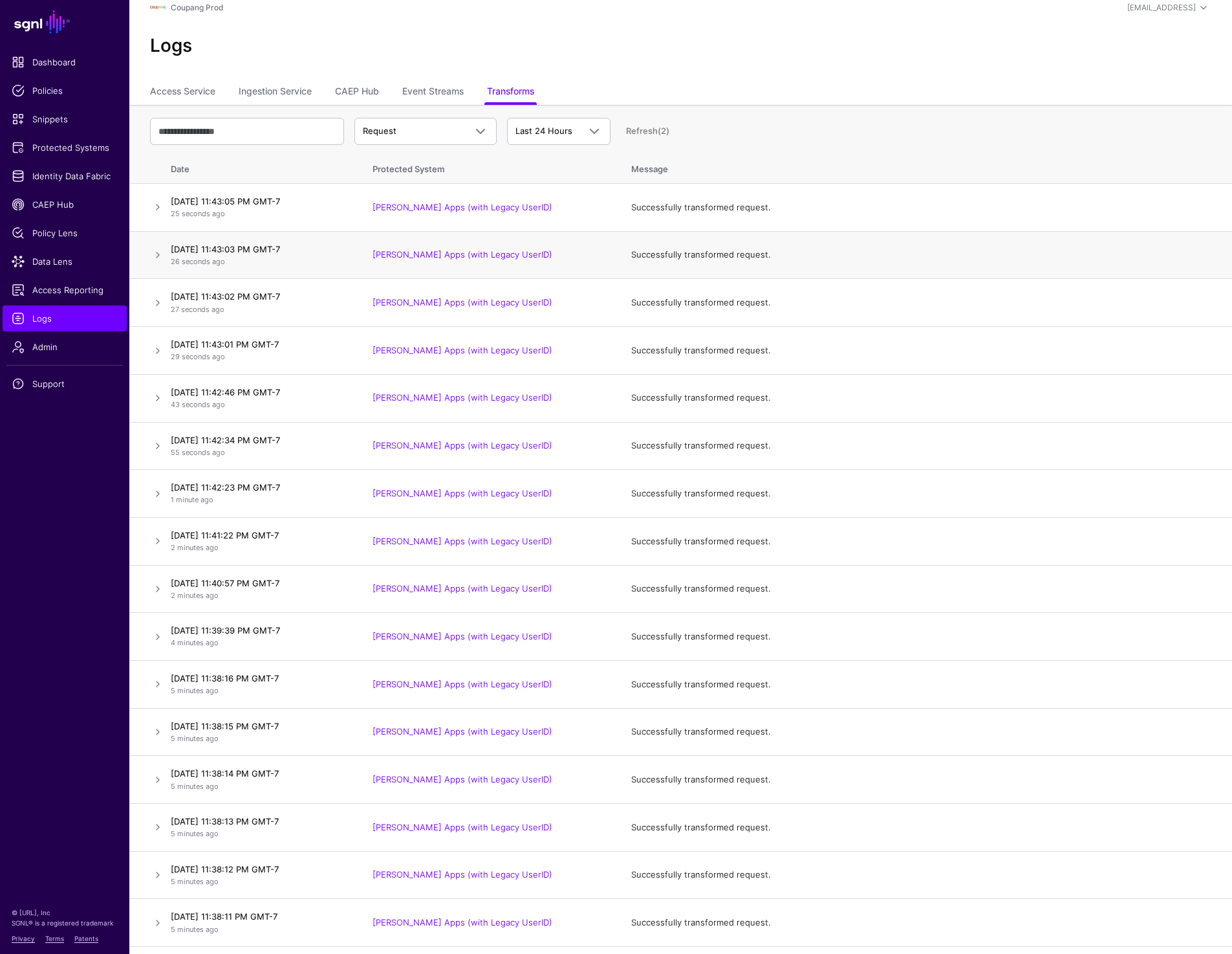
scroll to position [9, 0]
click at [157, 436] on link at bounding box center [158, 444] width 16 height 16
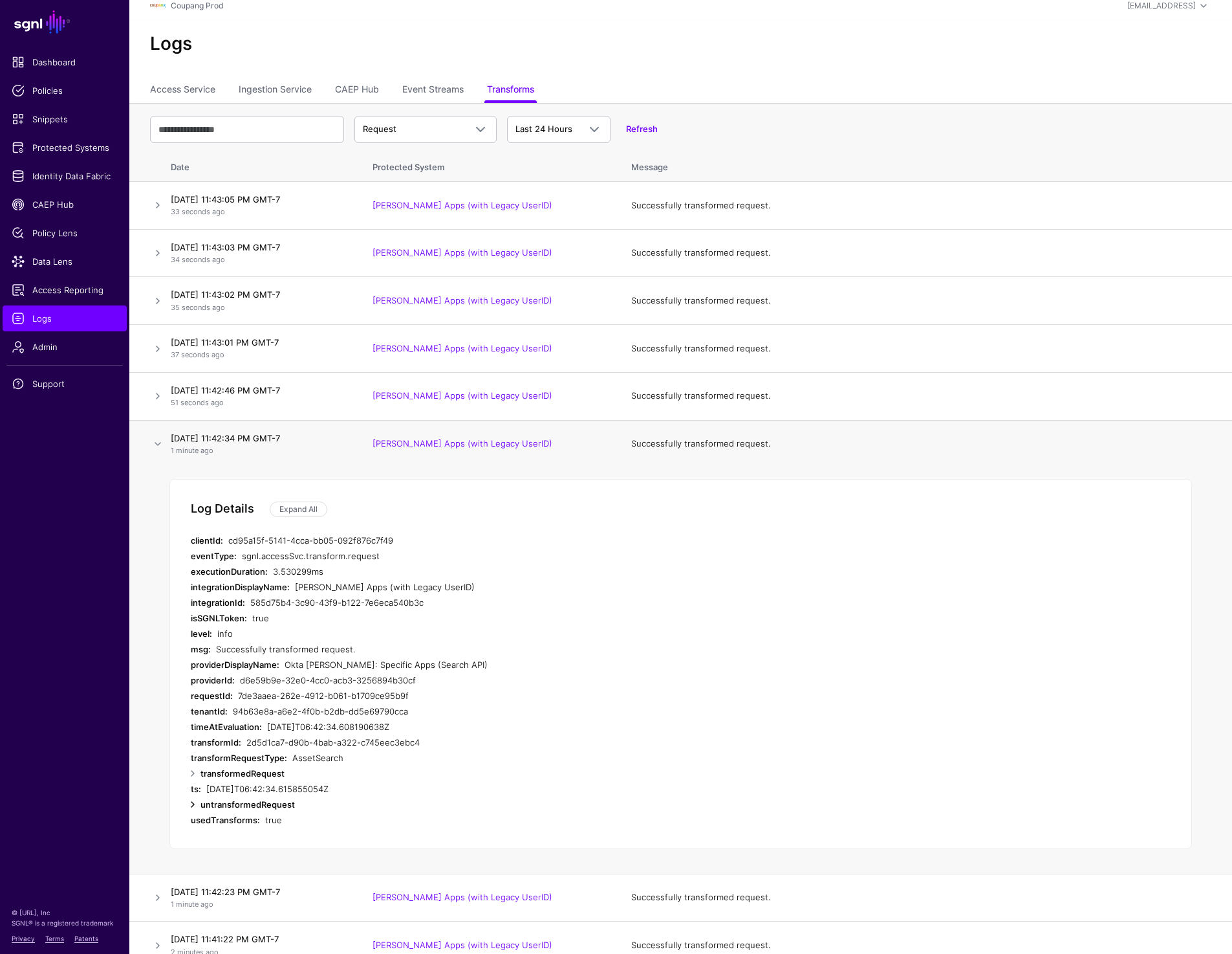
click at [189, 805] on link at bounding box center [193, 804] width 16 height 16
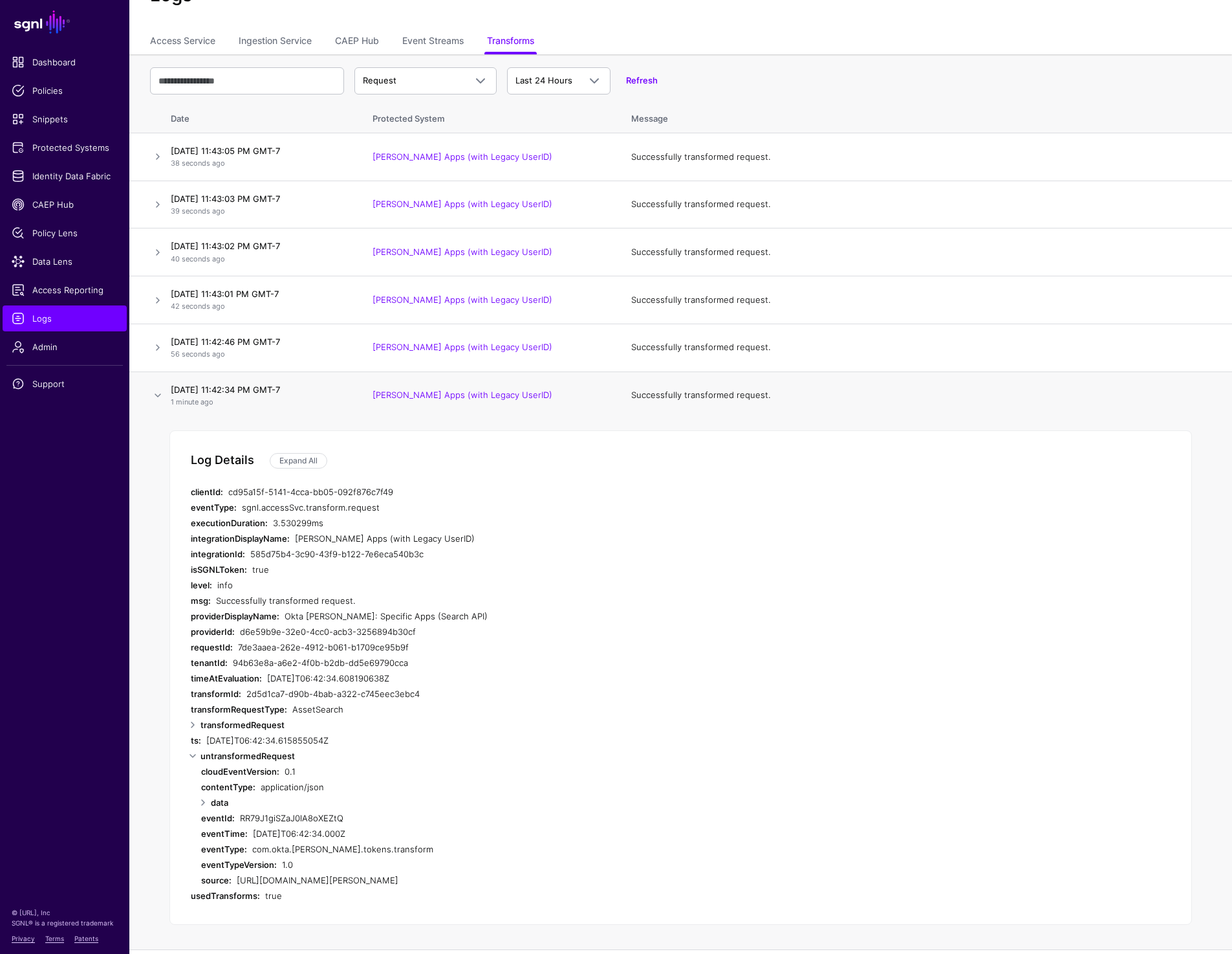
scroll to position [0, 0]
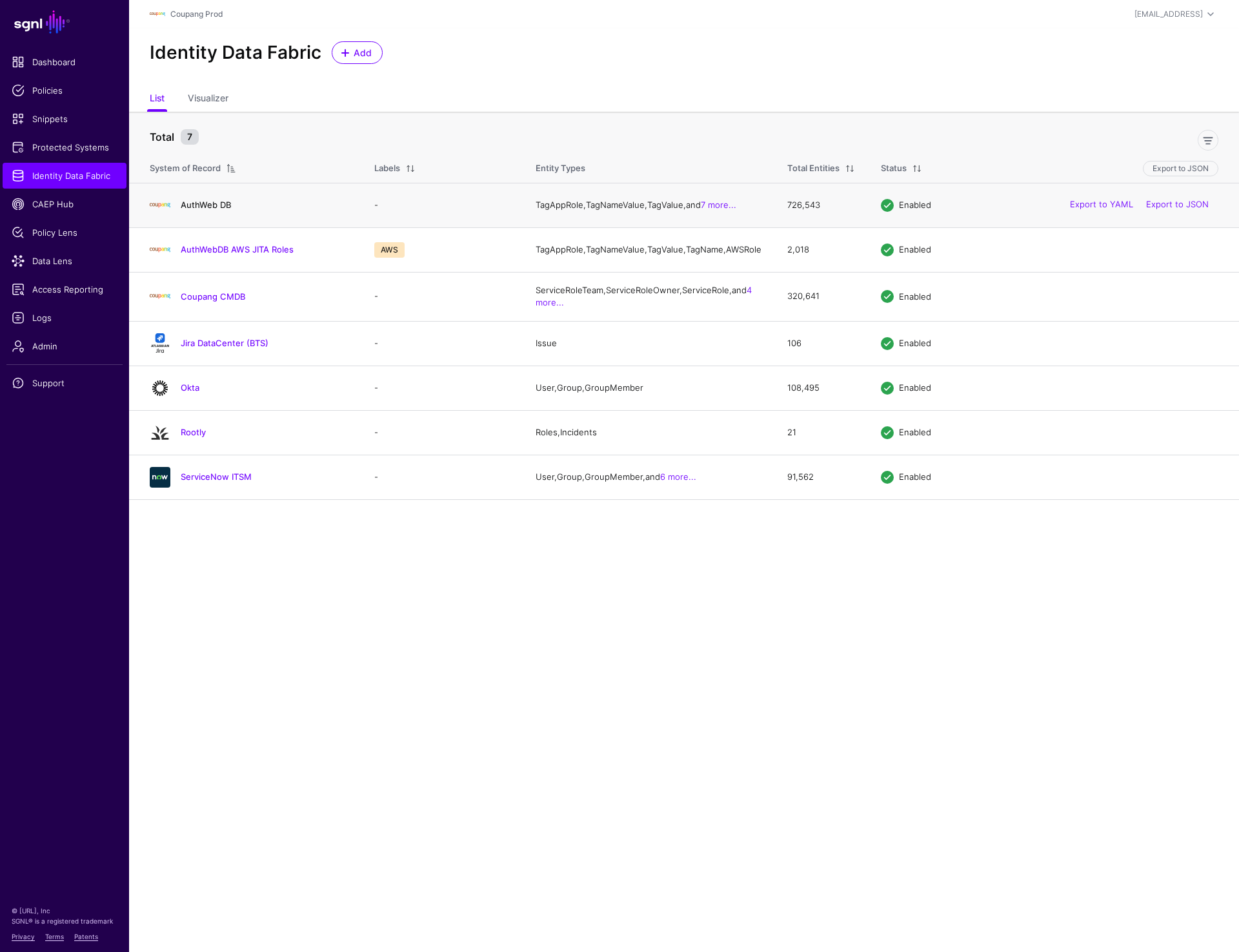
click at [218, 203] on link "AuthWeb DB" at bounding box center [206, 204] width 51 height 10
click at [225, 253] on link "AuthWebDB AWS JITA Roles" at bounding box center [237, 248] width 113 height 10
click at [205, 302] on link "Coupang CMDB" at bounding box center [213, 296] width 65 height 10
click at [202, 347] on link "Jira DataCenter (BTS)" at bounding box center [224, 343] width 88 height 10
click at [186, 393] on link "Okta" at bounding box center [190, 387] width 19 height 10
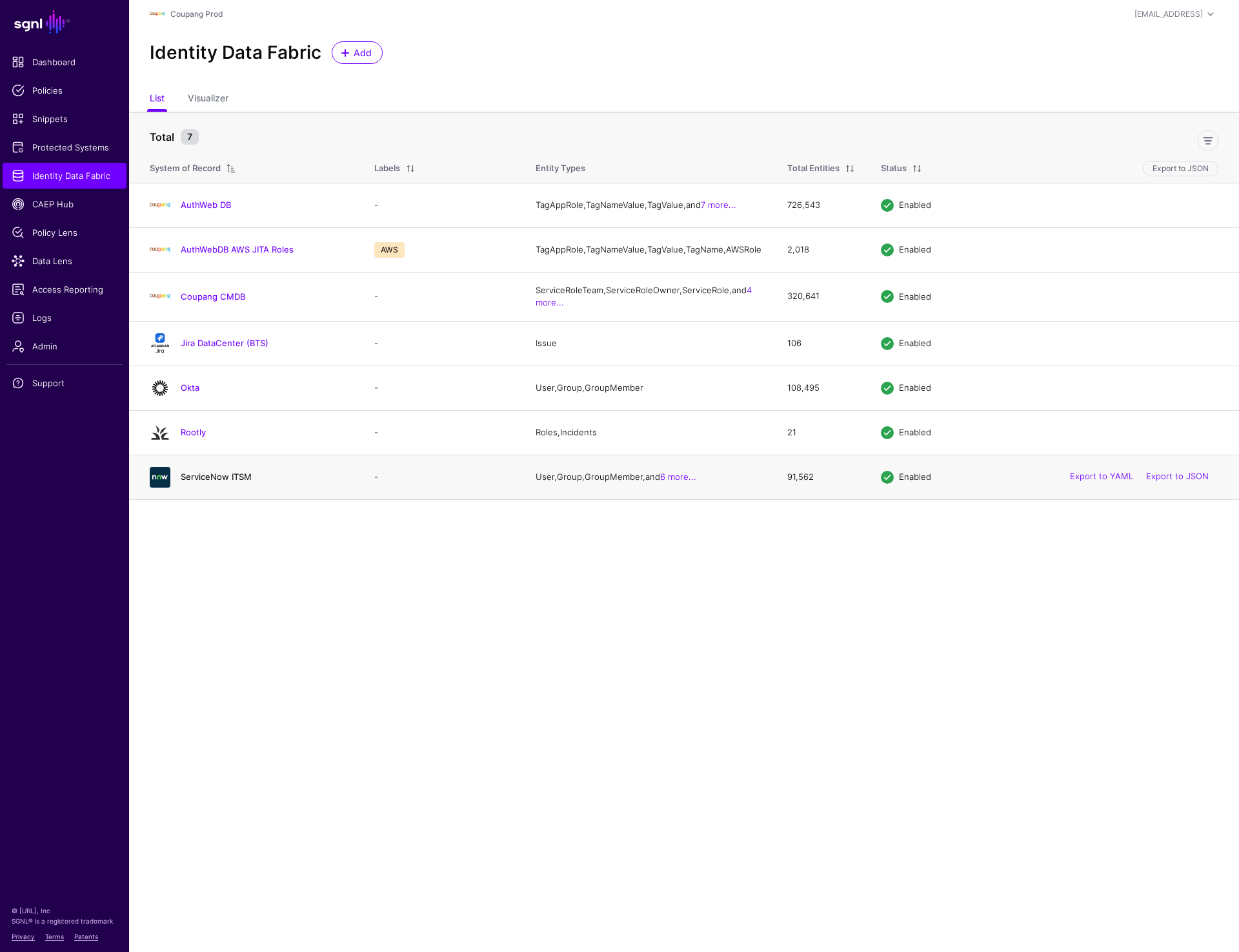
click at [188, 482] on link "ServiceNow ITSM" at bounding box center [216, 476] width 71 height 10
